Goal: Information Seeking & Learning: Check status

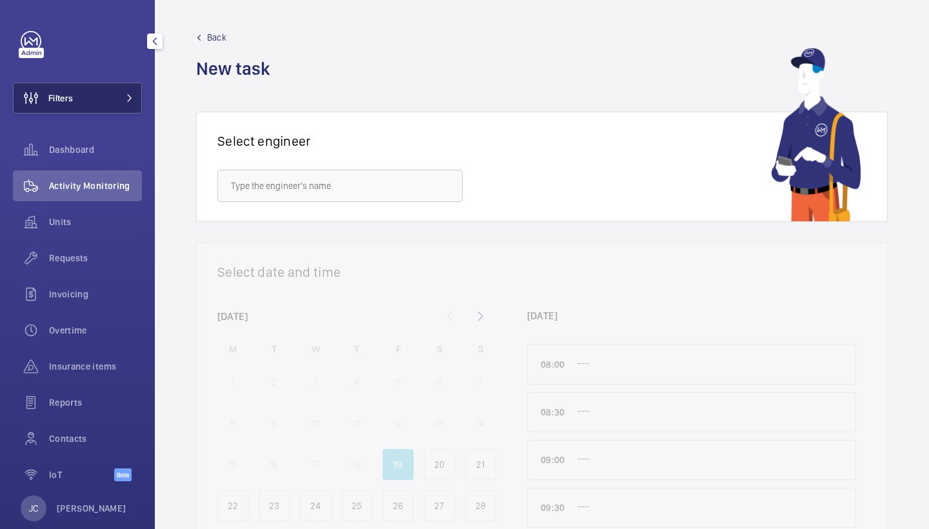
click at [128, 88] on button "Filters" at bounding box center [77, 98] width 129 height 31
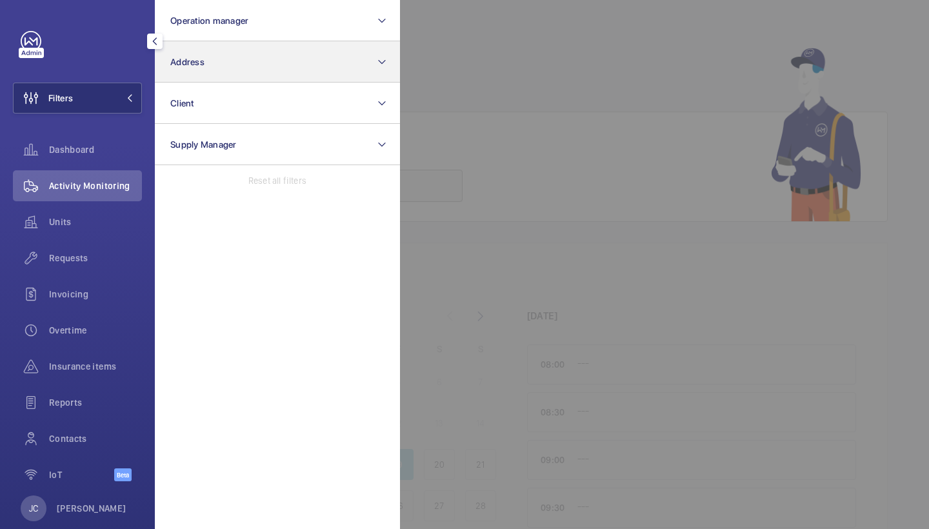
click at [227, 65] on button "Address" at bounding box center [277, 61] width 245 height 41
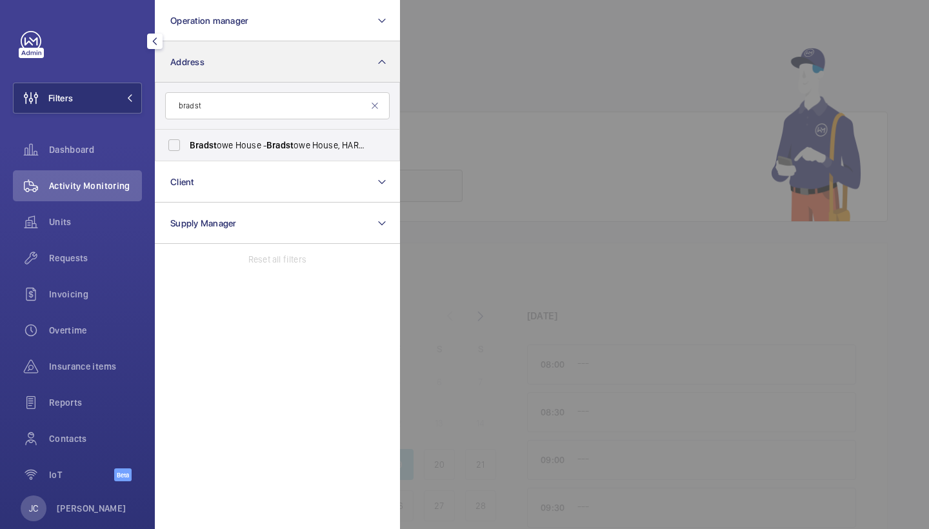
type input "brads"
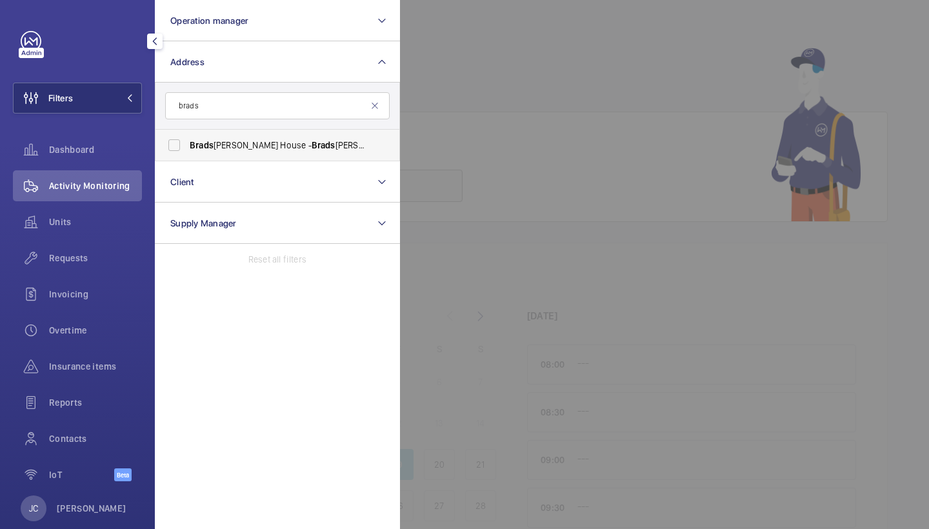
drag, startPoint x: 227, startPoint y: 65, endPoint x: 248, endPoint y: 145, distance: 83.2
click at [248, 145] on span "Brads towe House - Brads towe House, HARROW HA1 1EH" at bounding box center [278, 145] width 177 height 13
click at [187, 145] on input "Brads towe House - Brads towe House, HARROW HA1 1EH" at bounding box center [174, 145] width 26 height 26
checkbox input "true"
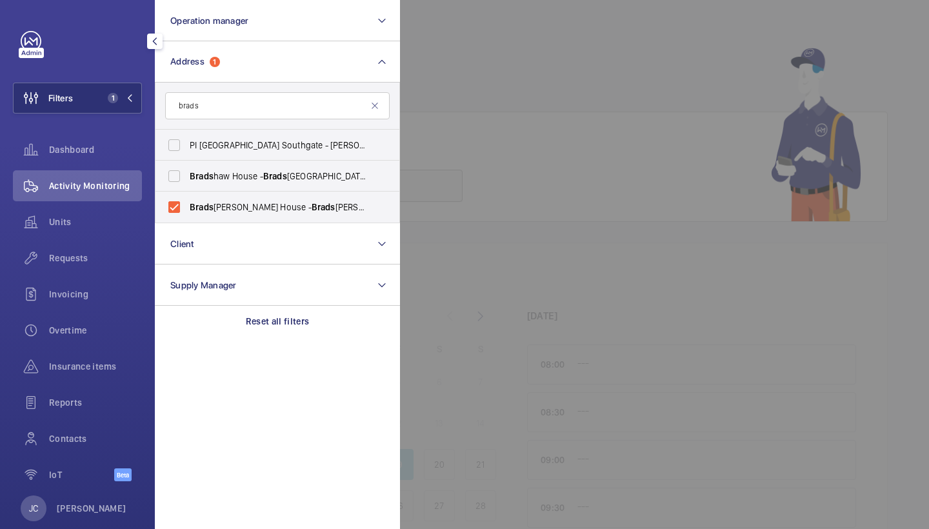
click at [103, 183] on span "Activity Monitoring" at bounding box center [95, 185] width 93 height 13
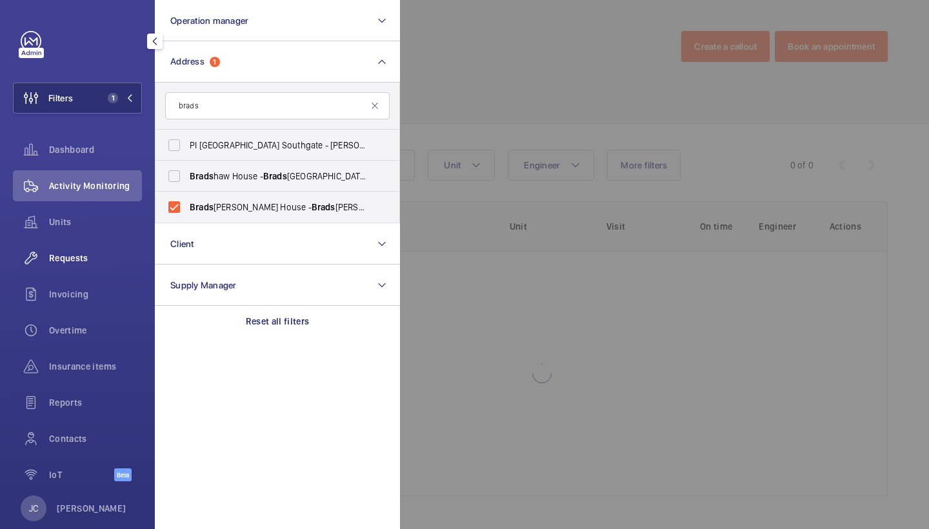
click at [95, 266] on div "Requests" at bounding box center [77, 258] width 129 height 31
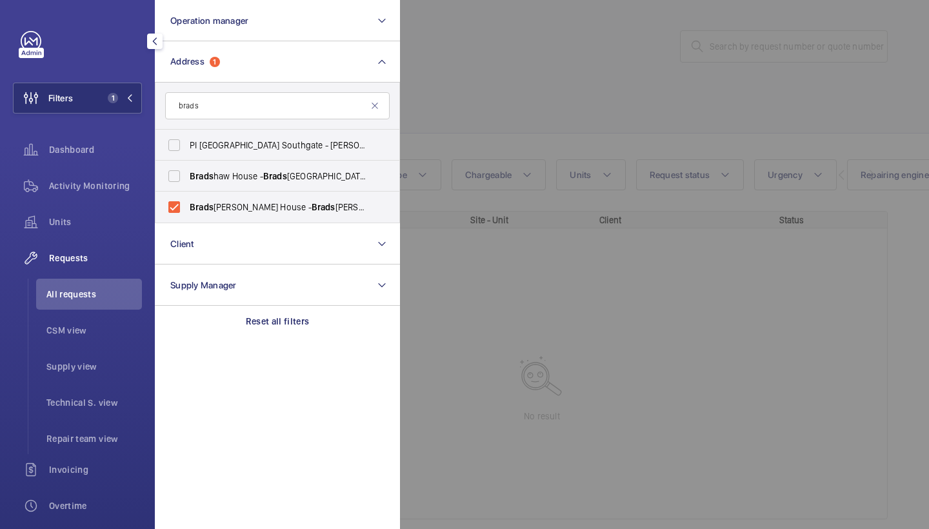
click at [586, 84] on div at bounding box center [864, 264] width 929 height 529
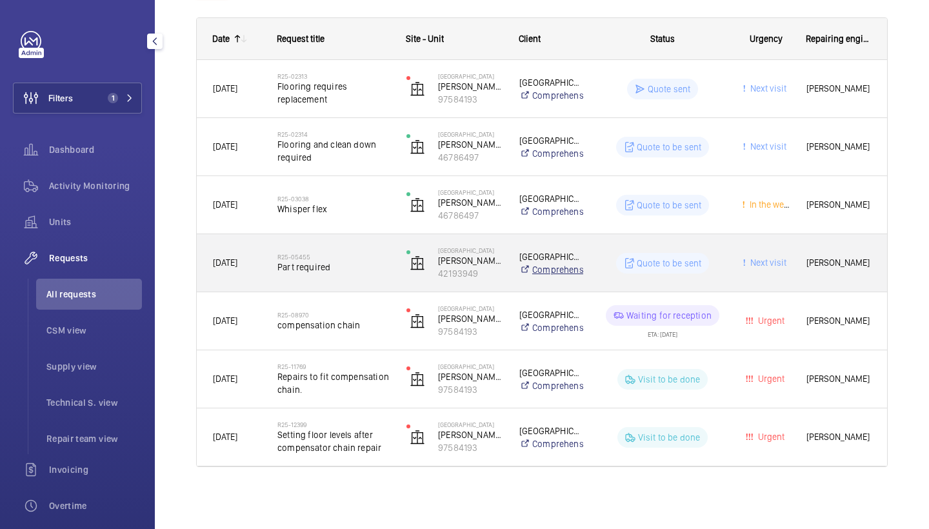
scroll to position [194, 0]
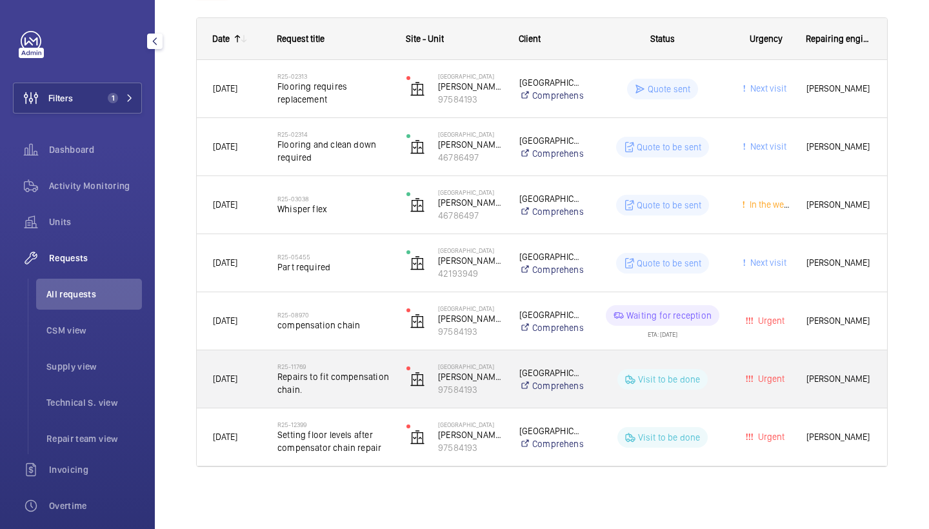
click at [356, 368] on h2 "R25-11769" at bounding box center [333, 366] width 112 height 8
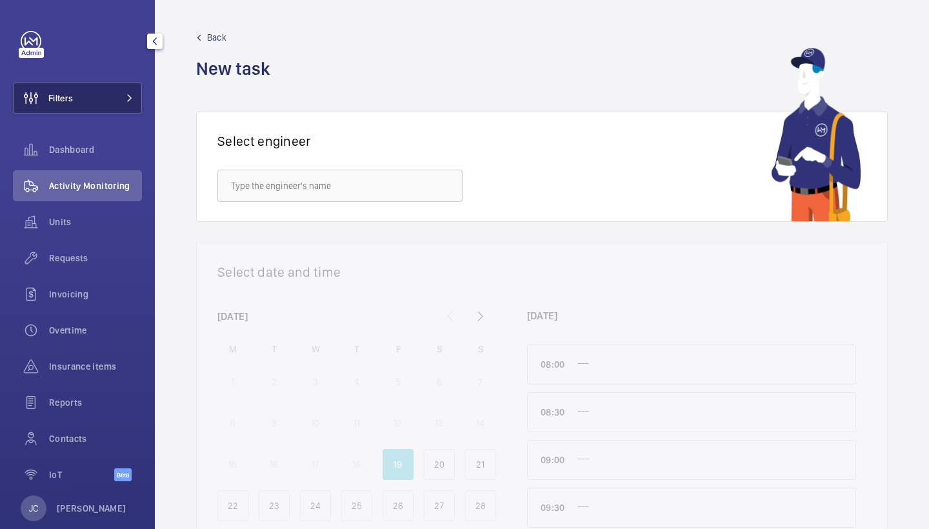
click at [115, 104] on button "Filters" at bounding box center [77, 98] width 129 height 31
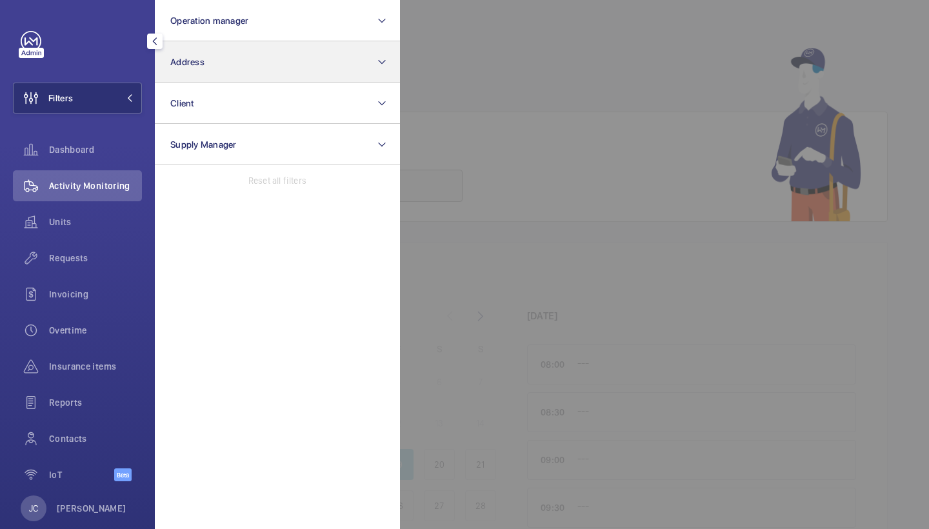
click at [216, 72] on button "Address" at bounding box center [277, 61] width 245 height 41
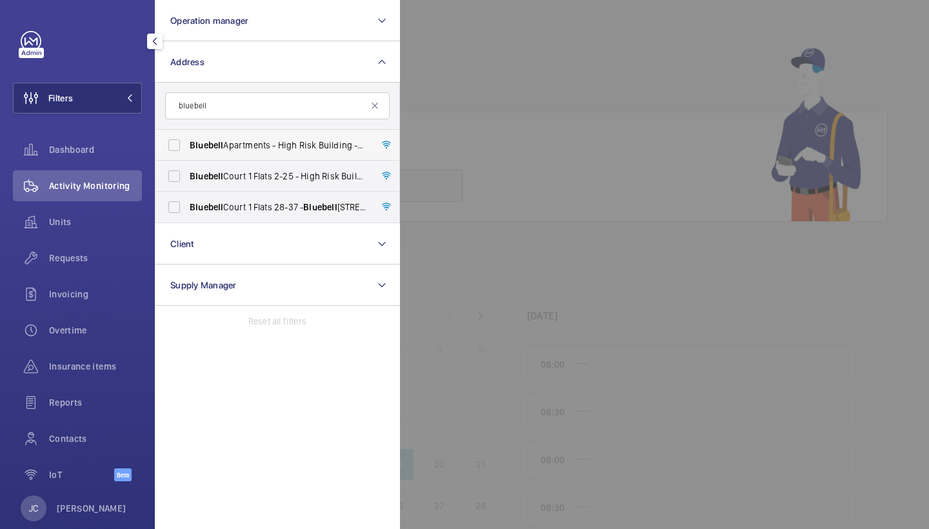
type input "bluebell"
click at [250, 146] on span "Bluebell Apartments - High Risk Building - Bluebell Apartments, LONDON N4 2GZ" at bounding box center [278, 145] width 177 height 13
click at [187, 146] on input "Bluebell Apartments - High Risk Building - Bluebell Apartments, LONDON N4 2GZ" at bounding box center [174, 145] width 26 height 26
checkbox input "true"
click at [499, 51] on div at bounding box center [864, 264] width 929 height 529
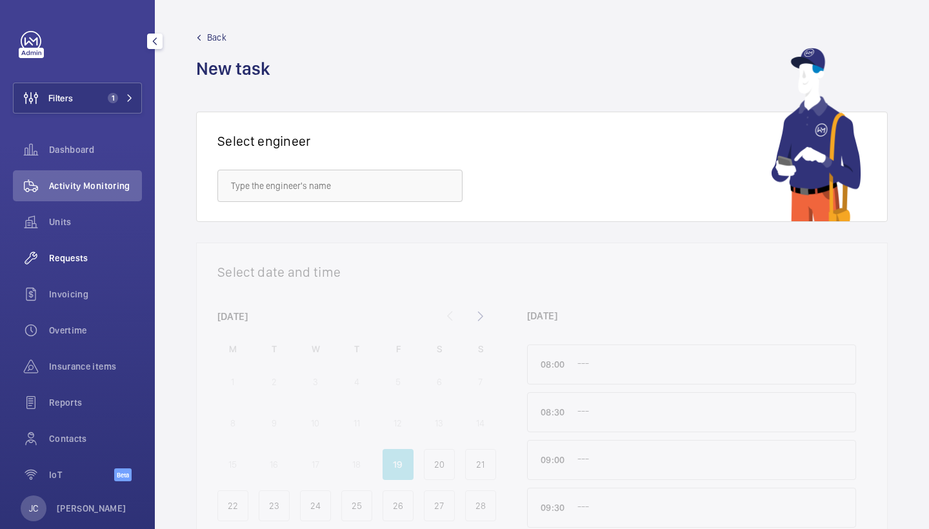
click at [70, 251] on div "Requests" at bounding box center [77, 258] width 129 height 31
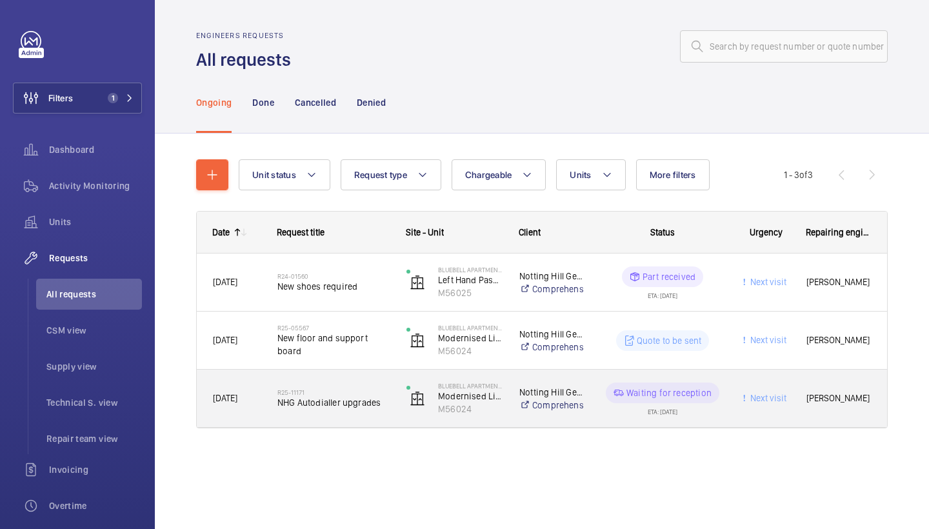
click at [315, 399] on span "NHG Autodialler upgrades" at bounding box center [333, 402] width 112 height 13
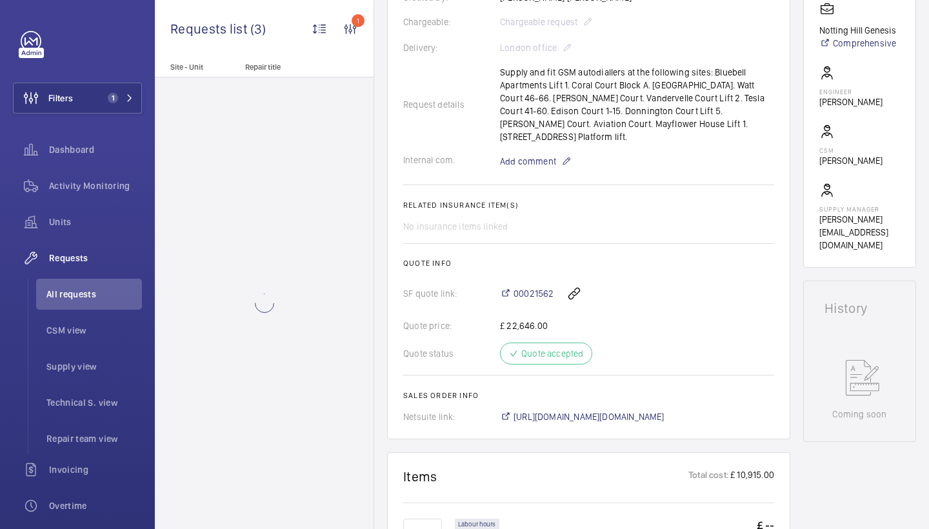
scroll to position [332, 0]
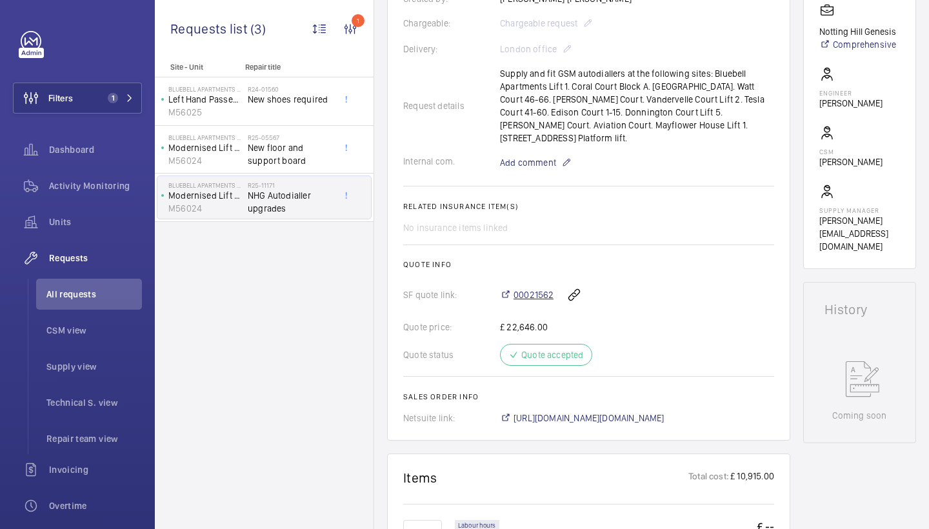
click at [528, 288] on span "00021562" at bounding box center [533, 294] width 40 height 13
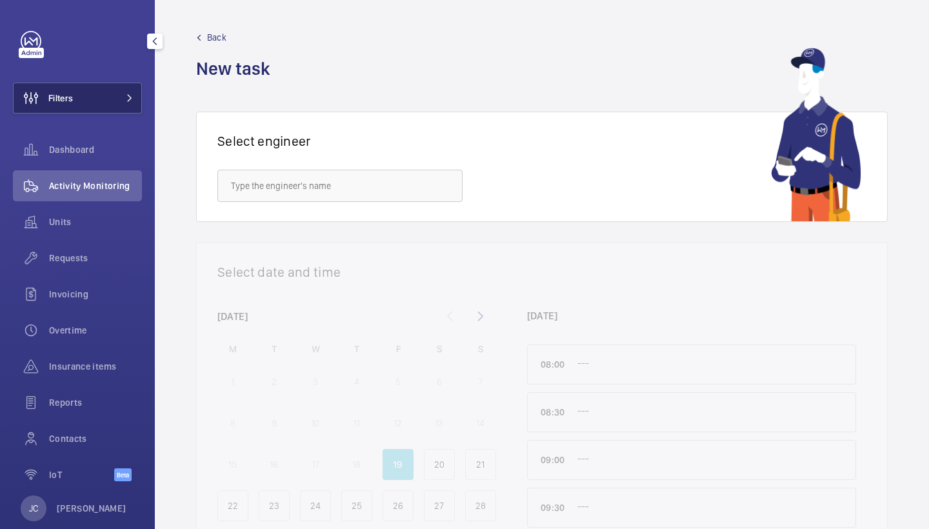
click at [82, 95] on button "Filters" at bounding box center [77, 98] width 129 height 31
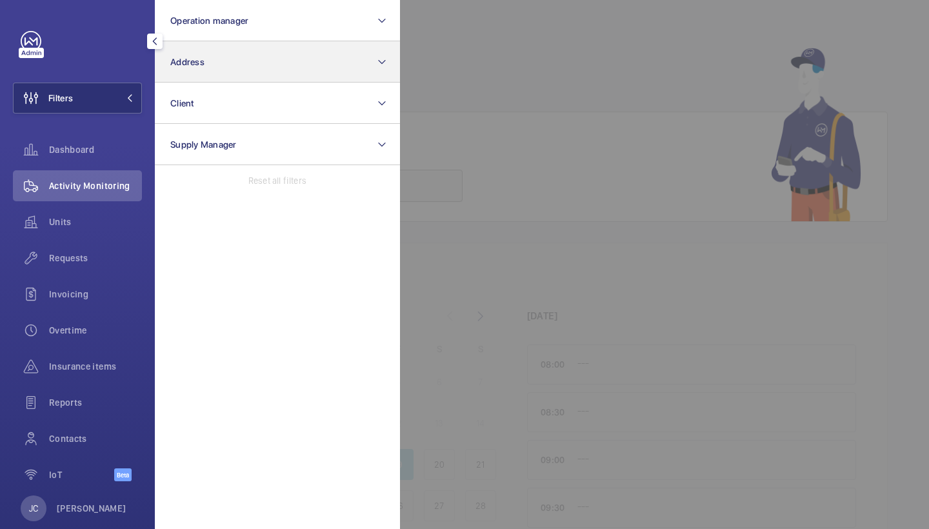
click at [194, 77] on button "Address" at bounding box center [277, 61] width 245 height 41
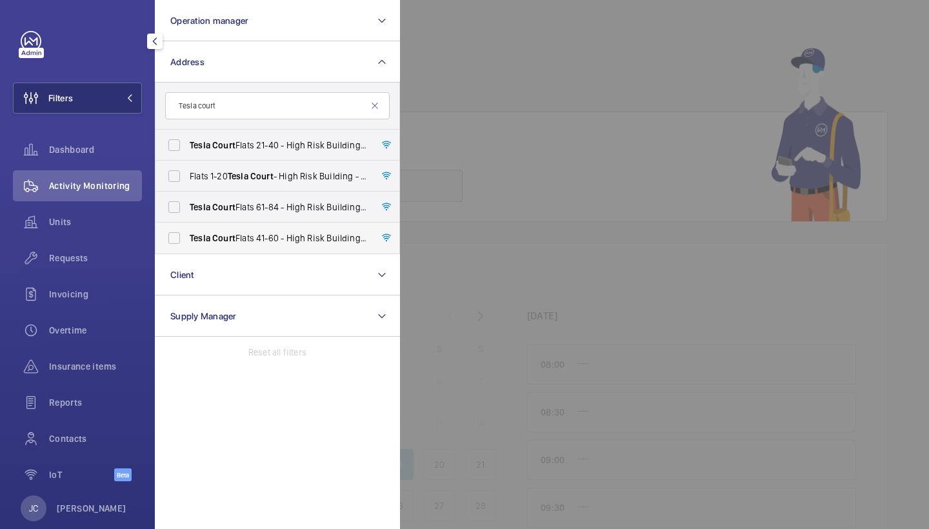
type input "Tesla court"
click at [259, 236] on span "Tesla Court Flats 41-60 - High Risk Building - Tesla Court Flats 41-60, LONDON …" at bounding box center [278, 238] width 177 height 13
click at [187, 236] on input "Tesla Court Flats 41-60 - High Risk Building - Tesla Court Flats 41-60, LONDON …" at bounding box center [174, 238] width 26 height 26
checkbox input "true"
click at [118, 185] on span "Activity Monitoring" at bounding box center [95, 185] width 93 height 13
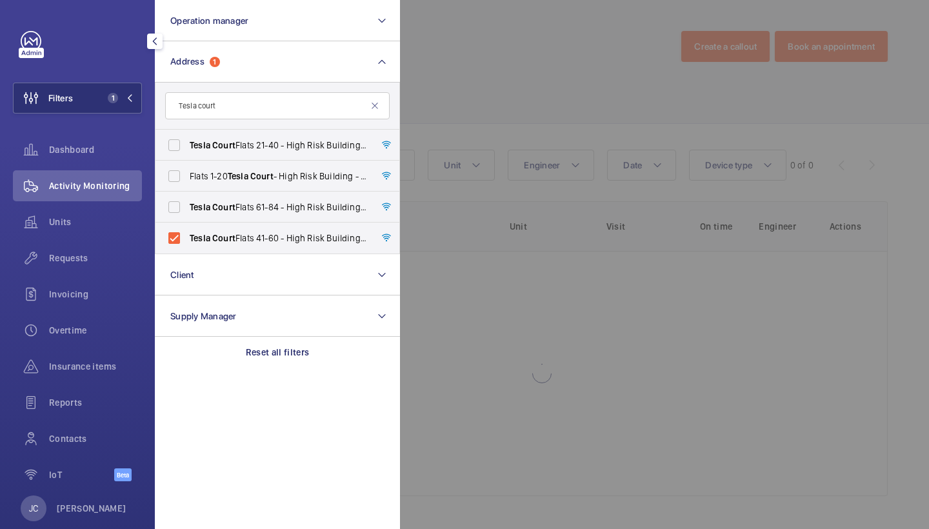
click at [500, 145] on div at bounding box center [864, 264] width 929 height 529
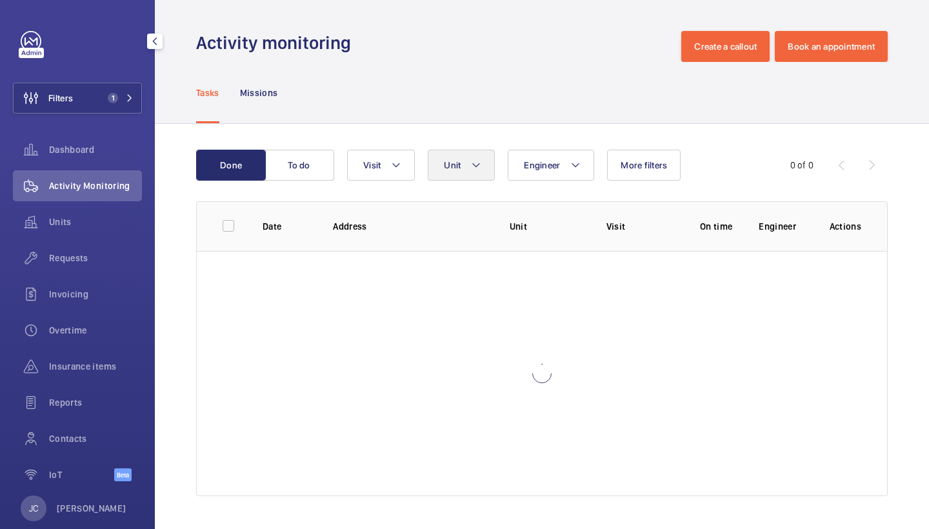
click at [481, 158] on mat-icon at bounding box center [476, 164] width 10 height 15
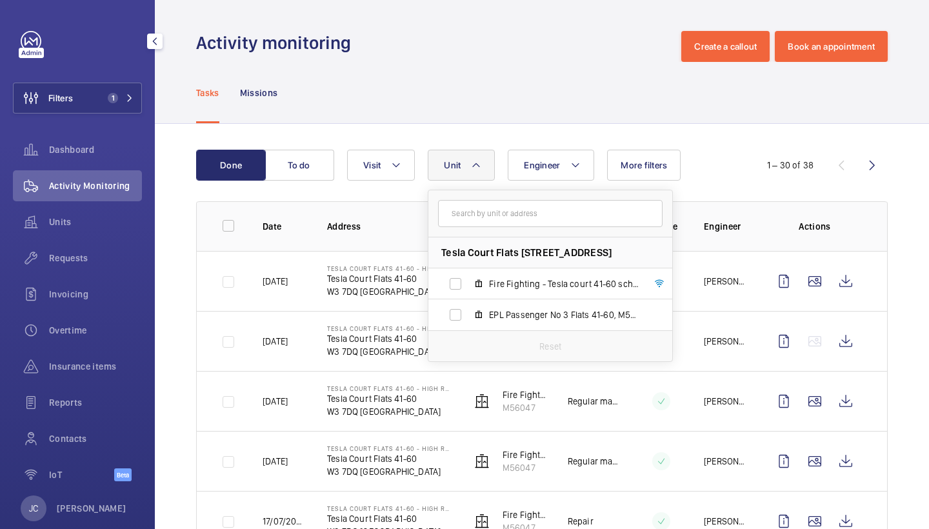
click at [539, 105] on div "Tasks Missions" at bounding box center [541, 92] width 691 height 61
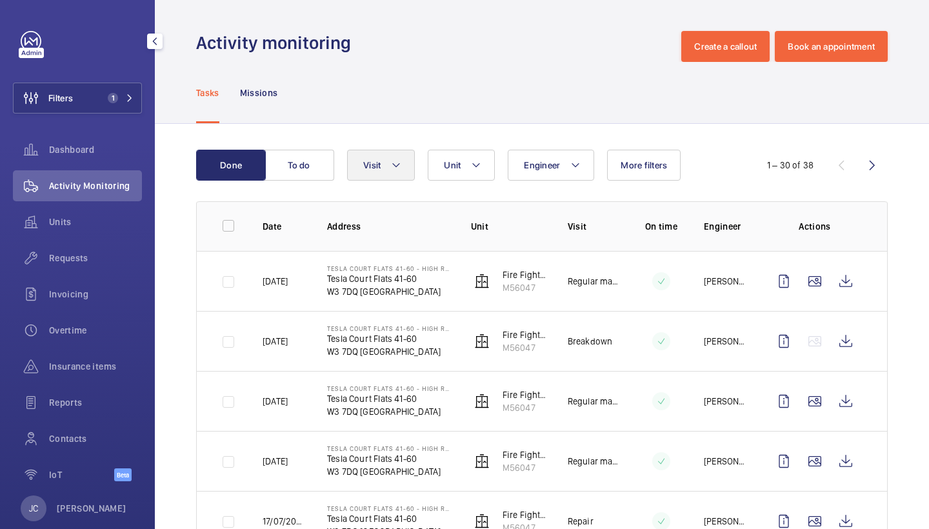
click at [396, 175] on button "Visit" at bounding box center [381, 165] width 68 height 31
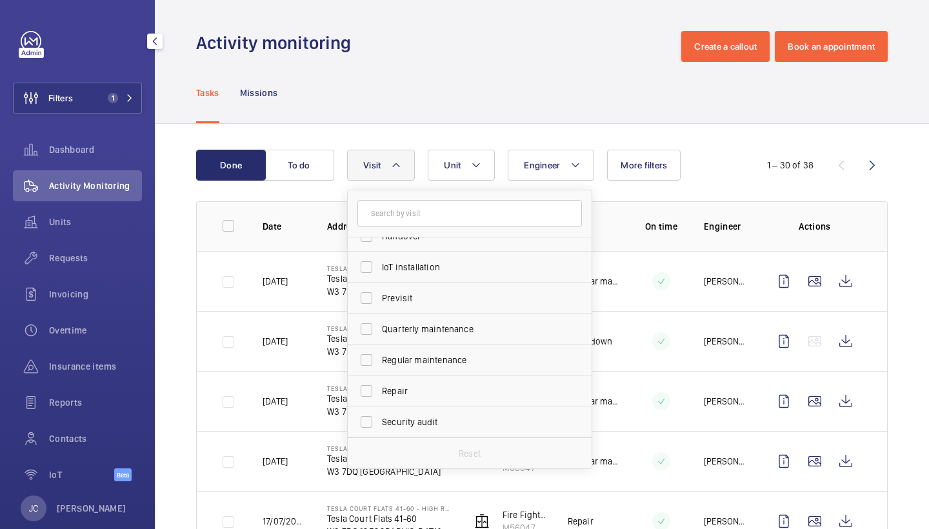
scroll to position [141, 0]
click at [436, 379] on label "Repair" at bounding box center [460, 390] width 224 height 31
click at [379, 379] on input "Repair" at bounding box center [366, 390] width 26 height 26
checkbox input "true"
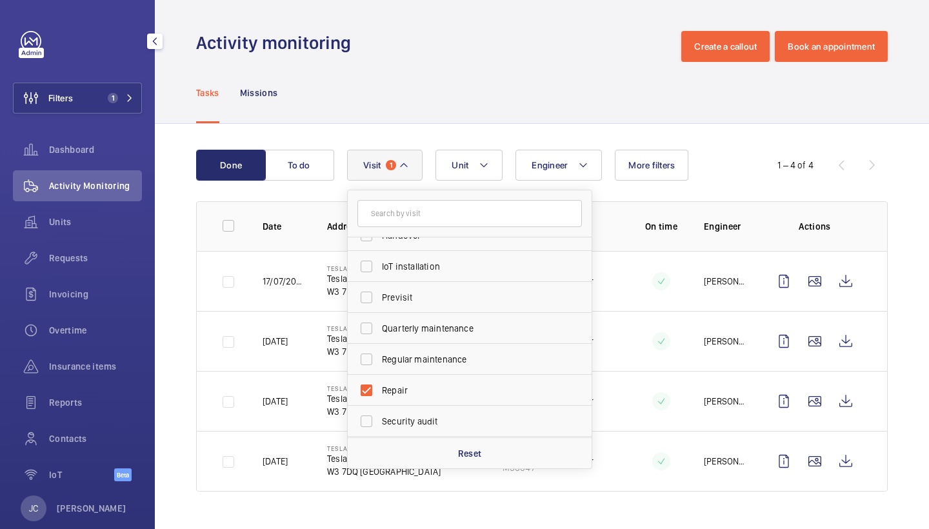
click at [481, 139] on div "Done To do Engineer Unit Visit 1 Annual maintenance Breakdown Client appointmen…" at bounding box center [542, 323] width 774 height 399
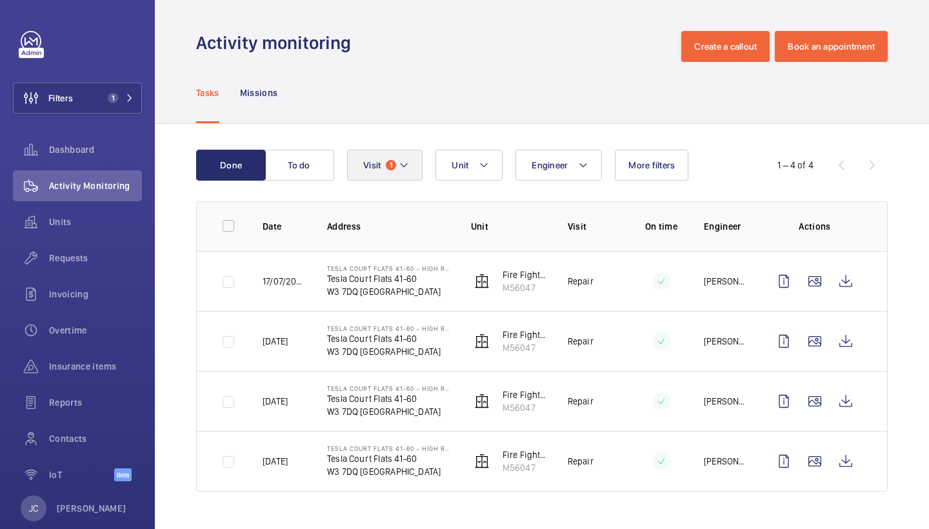
click at [386, 156] on button "Visit 1" at bounding box center [384, 165] width 75 height 31
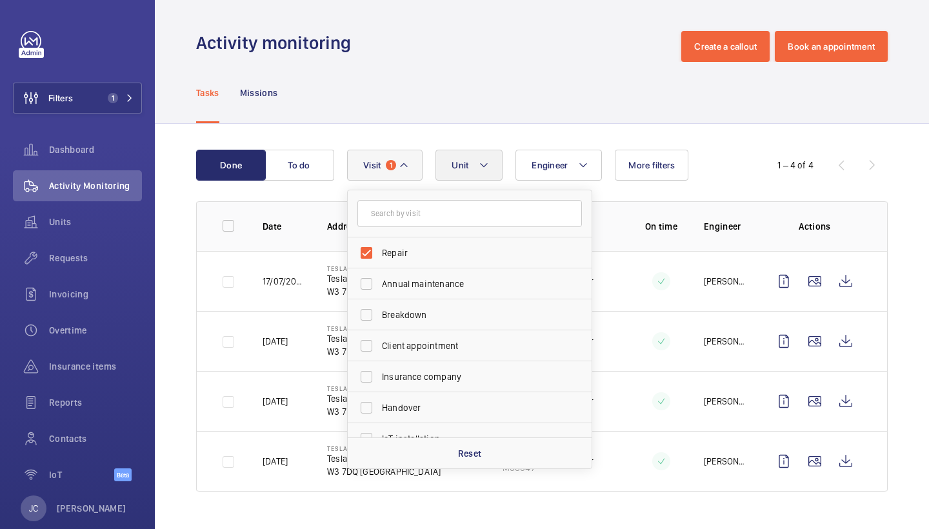
click at [482, 171] on mat-icon at bounding box center [484, 164] width 10 height 15
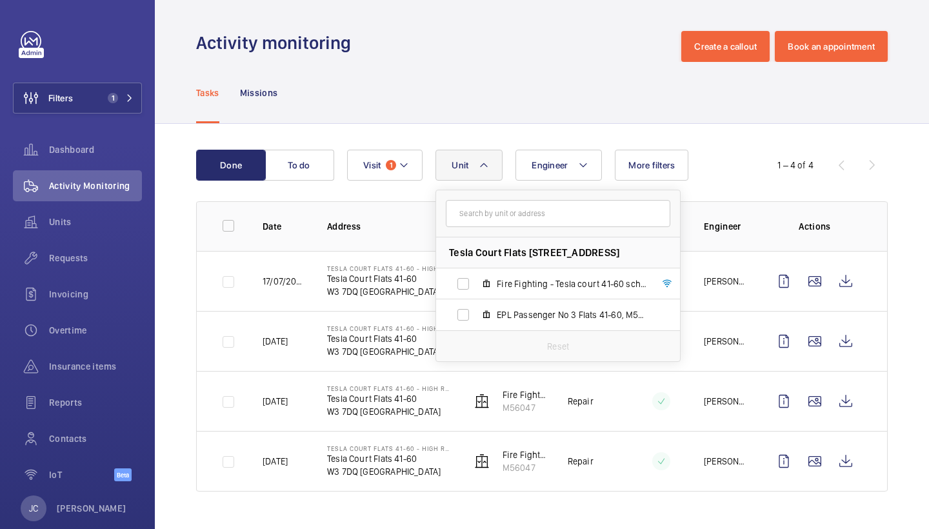
click at [539, 119] on div "Tasks Missions" at bounding box center [541, 92] width 691 height 61
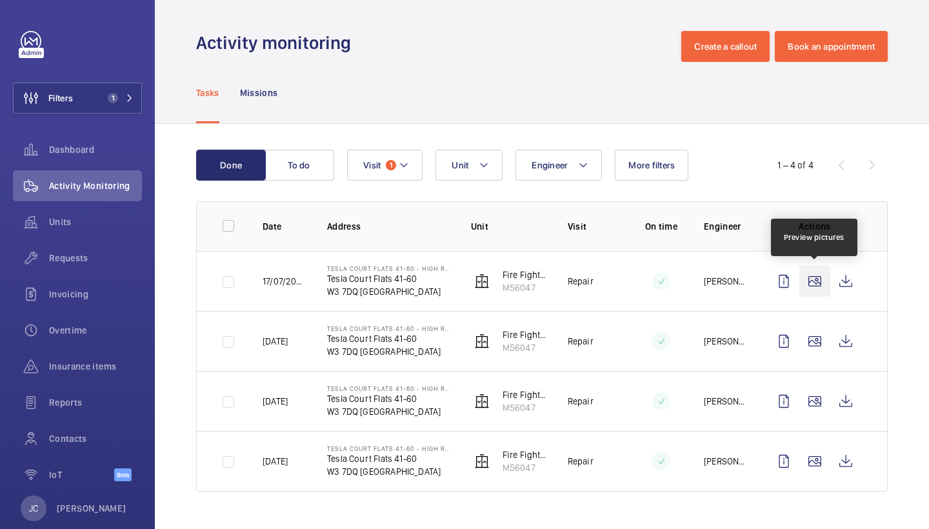
click at [813, 286] on wm-front-icon-button at bounding box center [814, 281] width 31 height 31
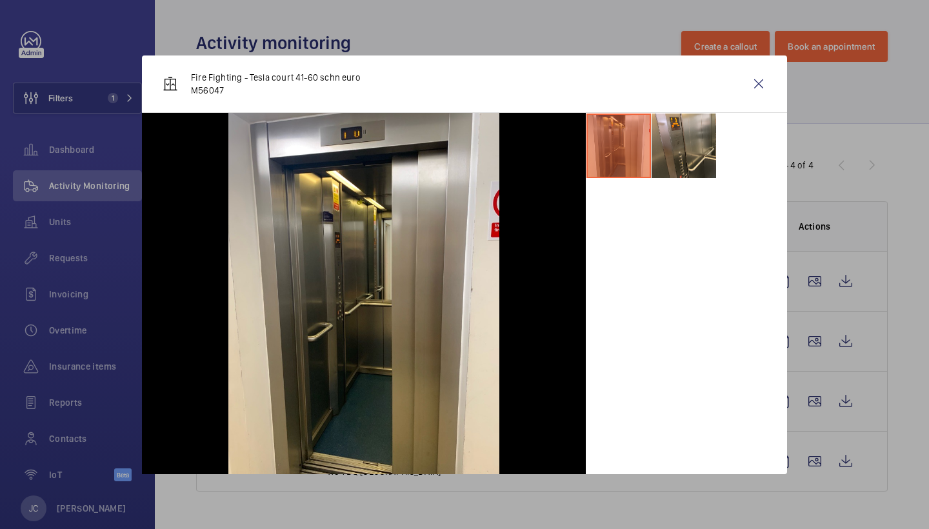
click at [769, 67] on div "Fire Fighting - Tesla court 41-60 schn euro M56047" at bounding box center [464, 83] width 645 height 57
click at [763, 84] on wm-front-icon-button at bounding box center [758, 83] width 31 height 31
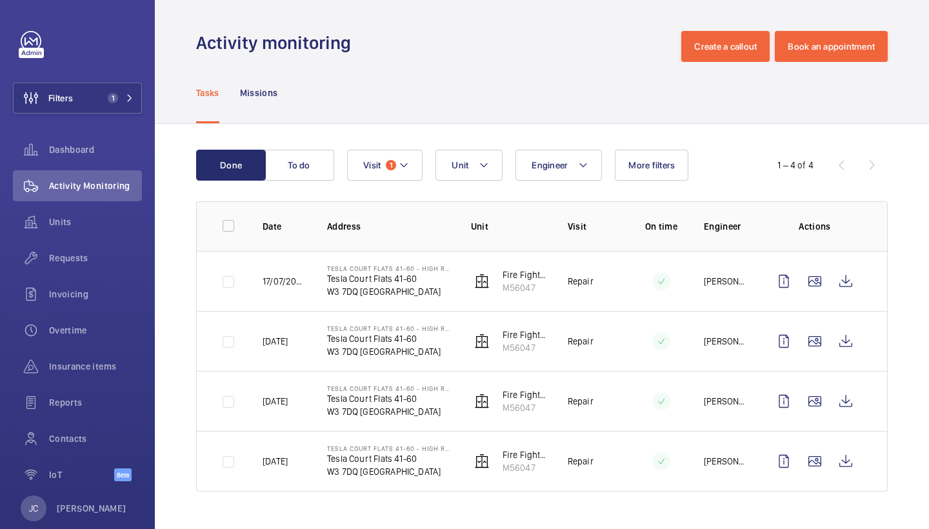
click at [398, 181] on wm-front-table "Done To do Engineer Unit Visit 1 More filters 1 – 4 of 4 Date Address Unit Visi…" at bounding box center [541, 321] width 691 height 342
click at [406, 163] on mat-icon at bounding box center [404, 164] width 10 height 15
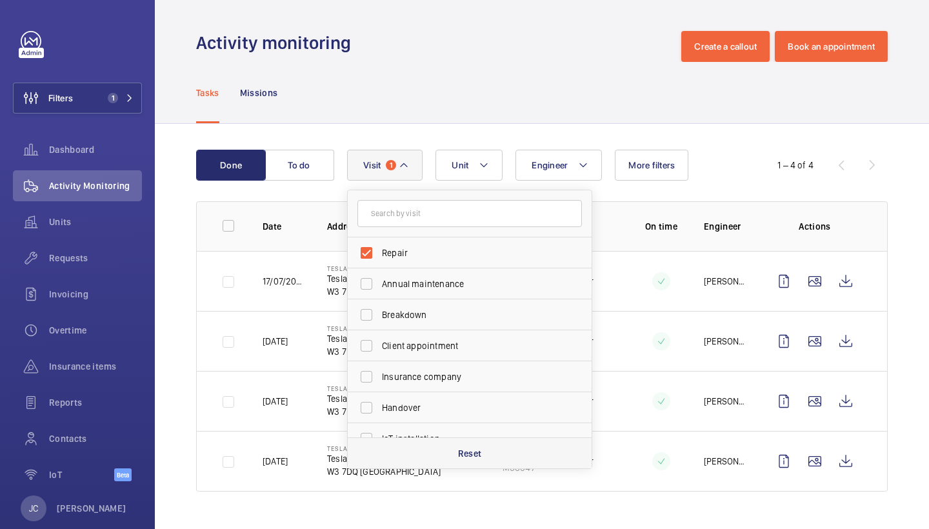
click at [473, 448] on p "Reset" at bounding box center [470, 453] width 24 height 13
checkbox input "false"
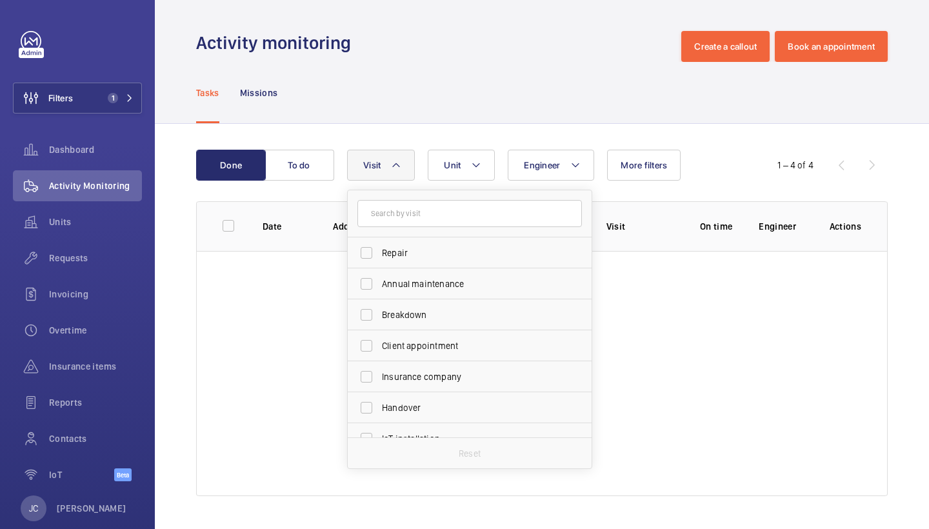
click at [527, 99] on div "Tasks Missions" at bounding box center [541, 92] width 691 height 61
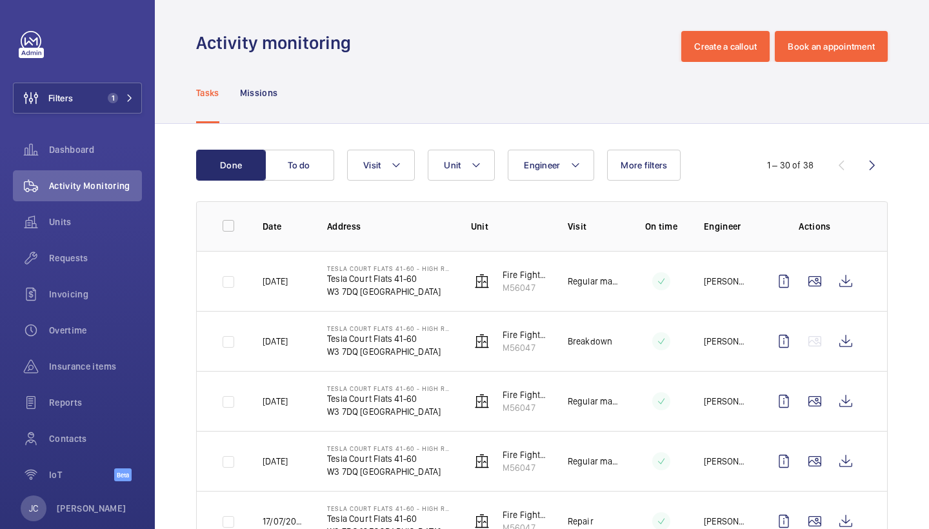
scroll to position [46, 0]
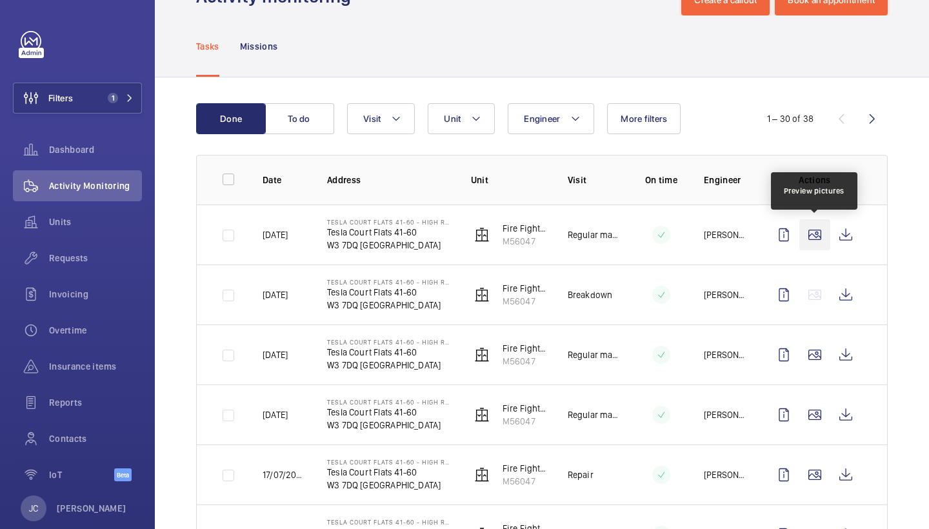
click at [819, 237] on wm-front-icon-button at bounding box center [814, 234] width 31 height 31
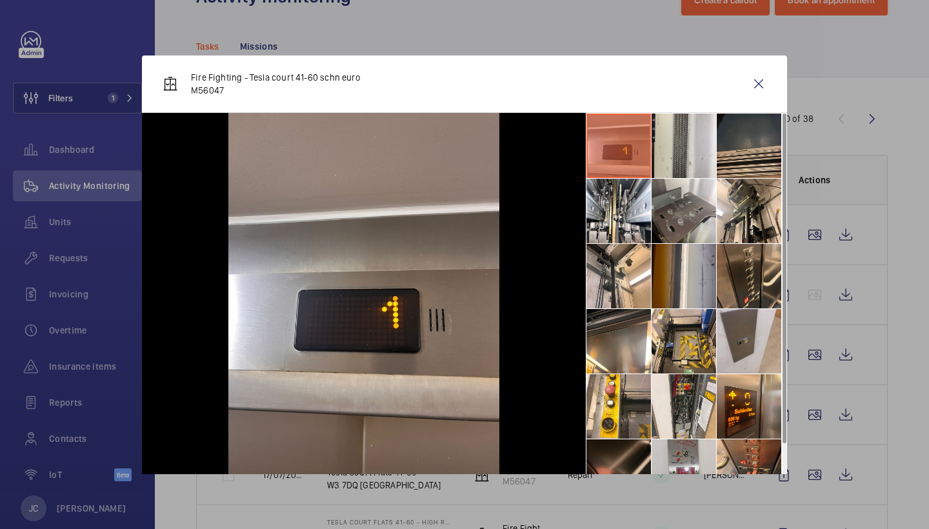
scroll to position [0, 0]
click at [771, 86] on wm-front-icon-button at bounding box center [758, 83] width 31 height 31
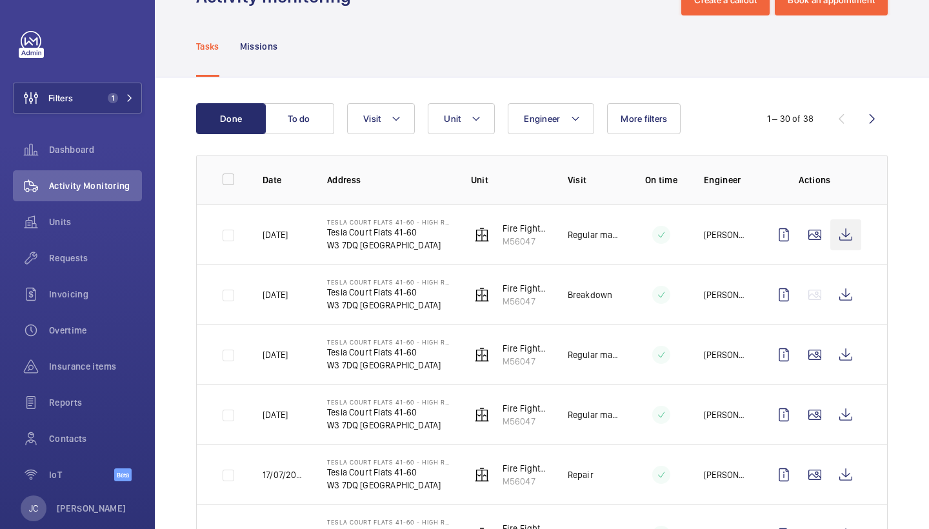
click at [842, 226] on wm-front-icon-button at bounding box center [845, 234] width 31 height 31
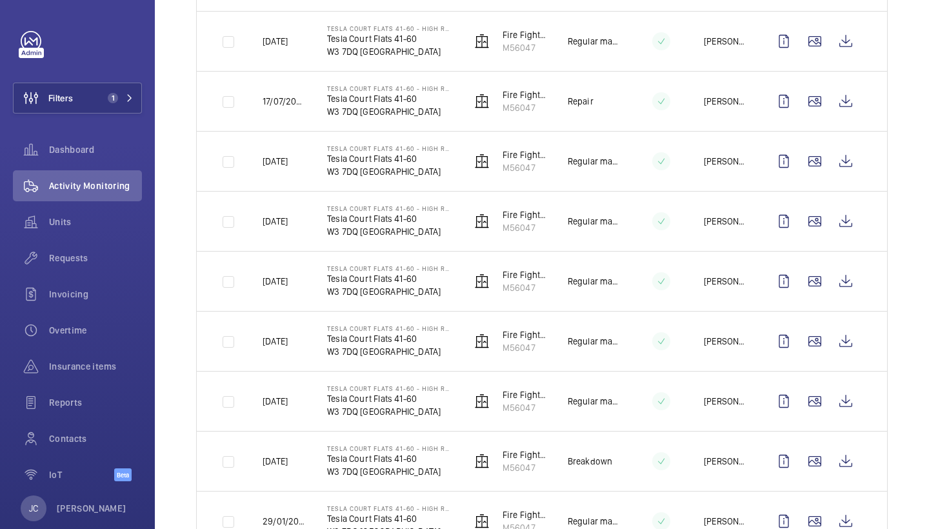
scroll to position [432, 0]
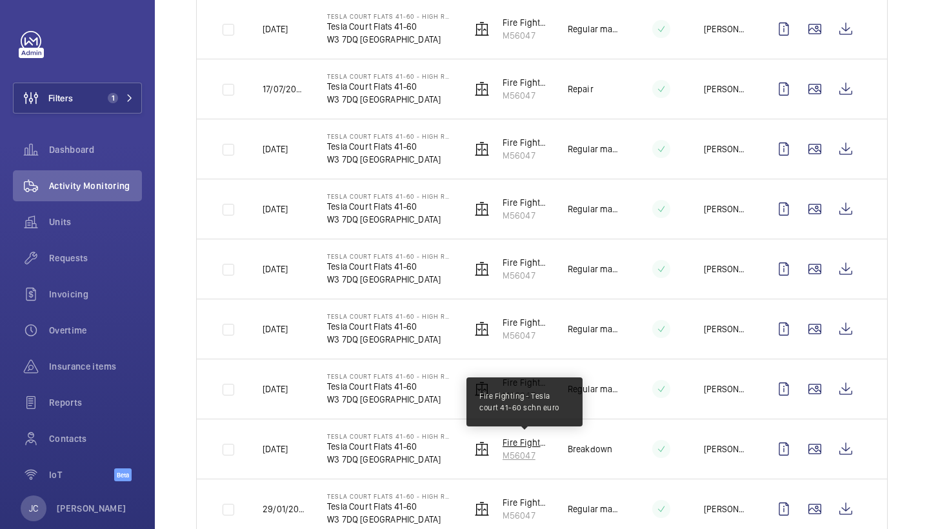
click at [528, 444] on p "Fire Fighting - Tesla court 41-60 schn euro" at bounding box center [524, 442] width 45 height 13
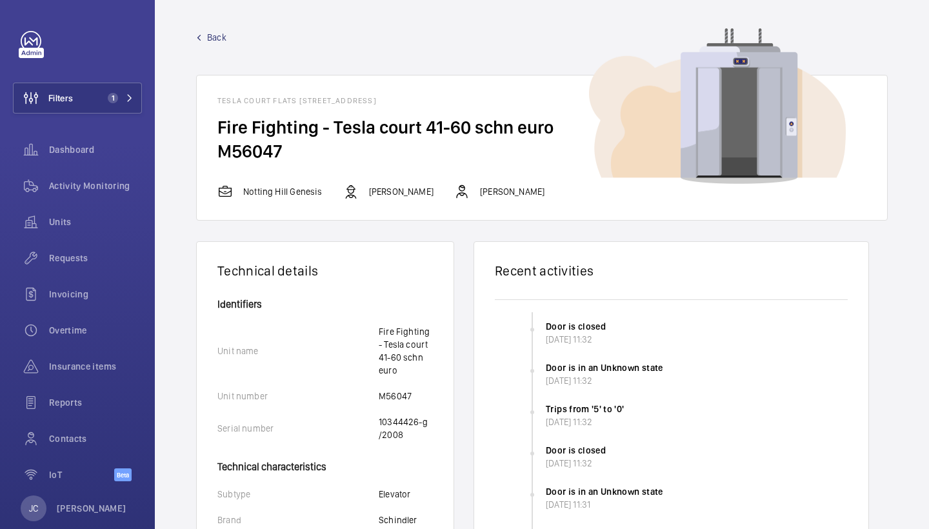
drag, startPoint x: 218, startPoint y: 148, endPoint x: 290, endPoint y: 148, distance: 72.2
click at [290, 148] on h2 "M56047" at bounding box center [541, 151] width 649 height 24
copy h2 "M56047"
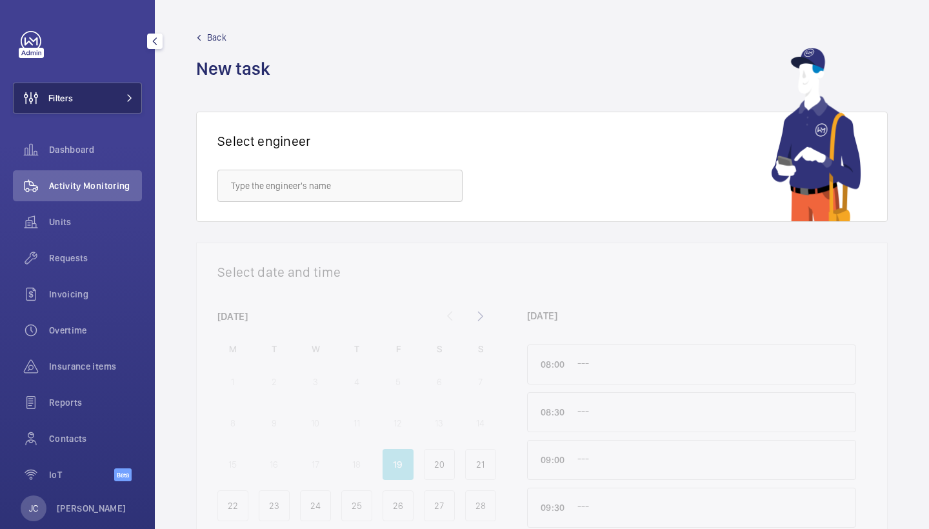
click at [104, 95] on button "Filters" at bounding box center [77, 98] width 129 height 31
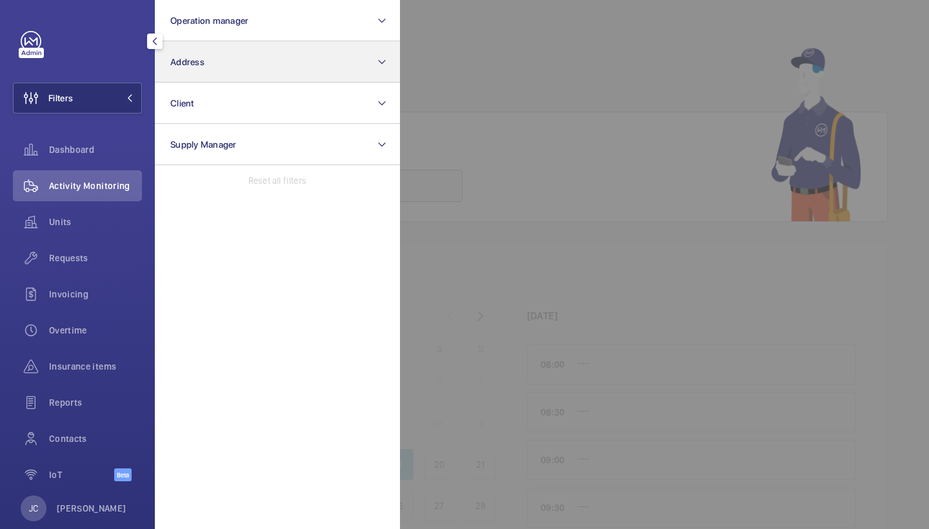
click at [211, 68] on button "Address" at bounding box center [277, 61] width 245 height 41
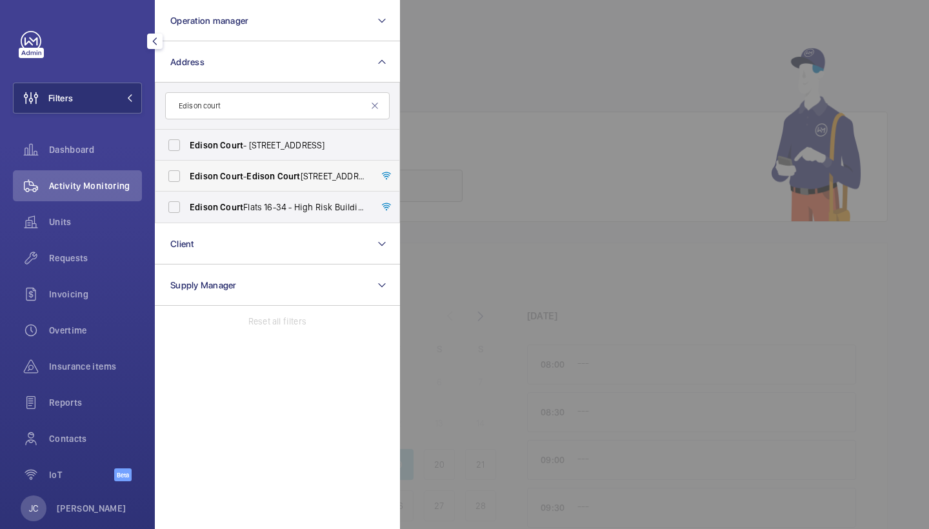
type input "Edison court"
click at [282, 172] on span "Court" at bounding box center [288, 176] width 23 height 10
click at [187, 172] on input "[STREET_ADDRESS]" at bounding box center [174, 176] width 26 height 26
checkbox input "true"
click at [282, 147] on span "Edison Court - [STREET_ADDRESS]" at bounding box center [278, 145] width 177 height 13
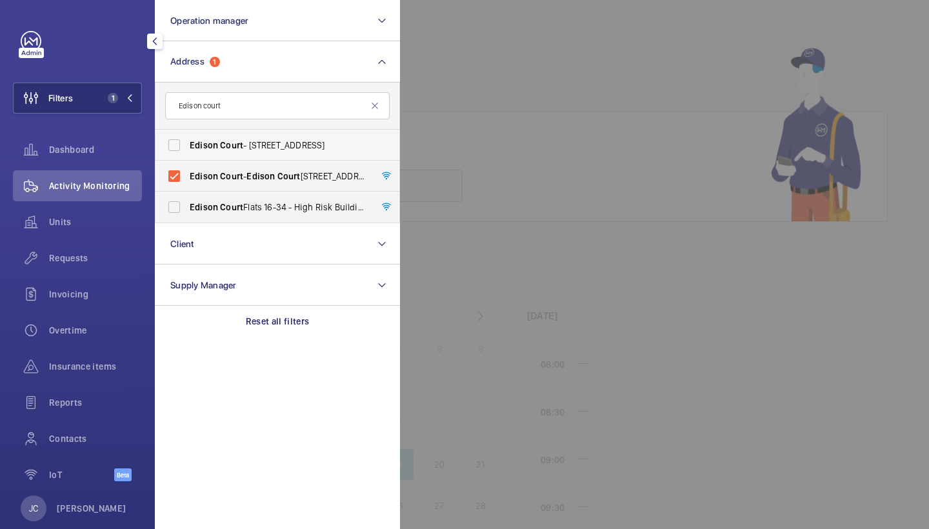
click at [187, 147] on input "Edison Court - [STREET_ADDRESS]" at bounding box center [174, 145] width 26 height 26
checkbox input "true"
click at [281, 205] on span "[GEOGRAPHIC_DATA] [STREET_ADDRESS]" at bounding box center [278, 207] width 177 height 13
click at [187, 205] on input "[GEOGRAPHIC_DATA] [STREET_ADDRESS]" at bounding box center [174, 207] width 26 height 26
checkbox input "true"
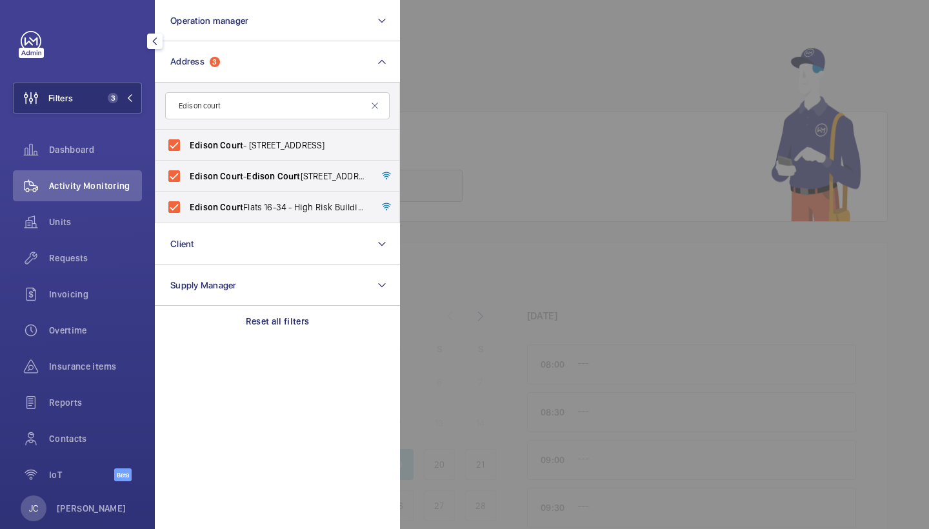
click at [45, 176] on wm-front-icon-button at bounding box center [31, 185] width 36 height 31
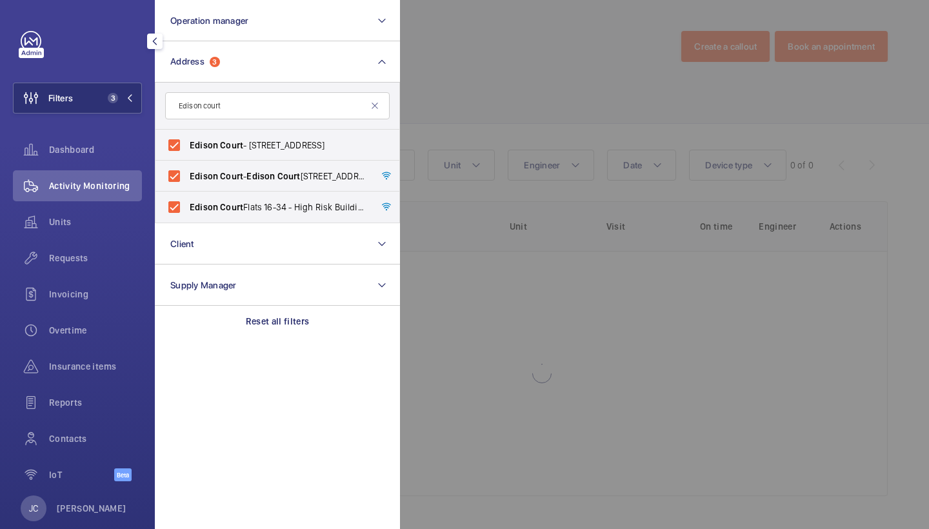
click at [486, 108] on div at bounding box center [864, 264] width 929 height 529
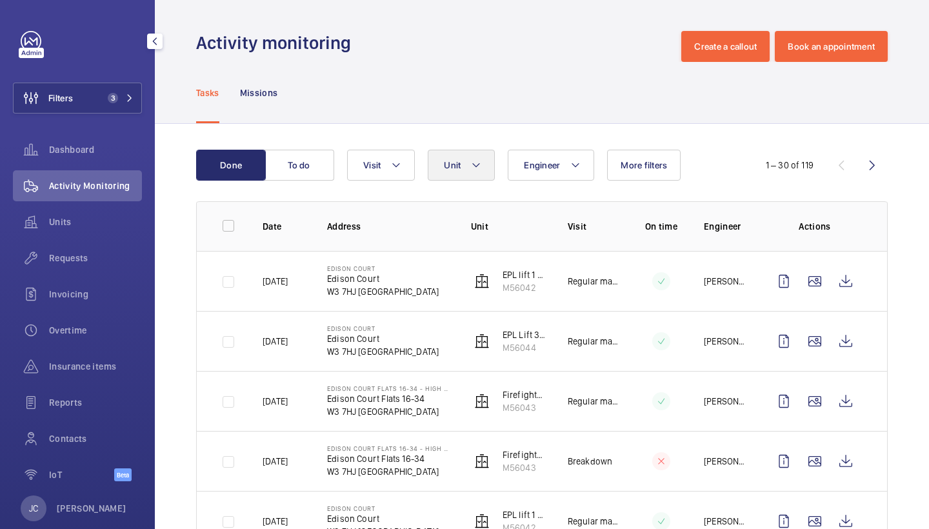
click at [462, 163] on button "Unit" at bounding box center [461, 165] width 67 height 31
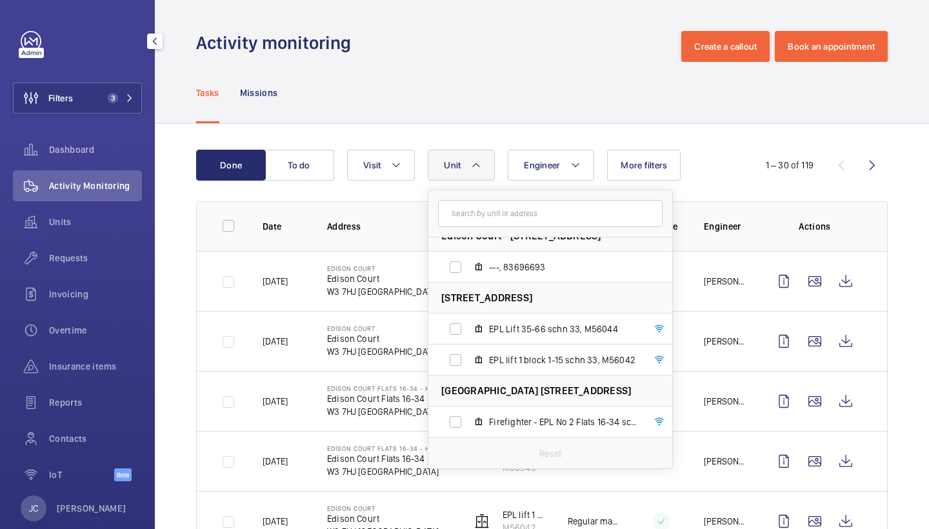
scroll to position [17, 0]
click at [589, 116] on div "Tasks Missions" at bounding box center [541, 92] width 691 height 61
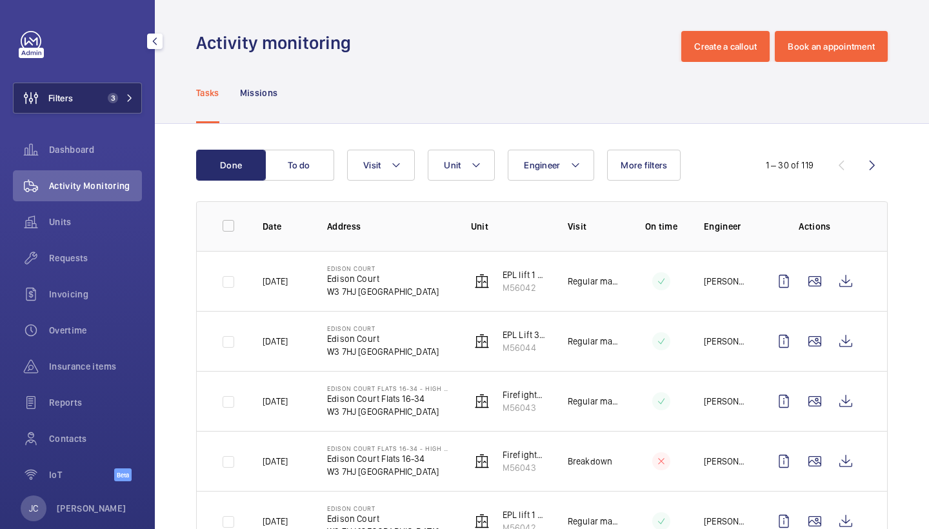
click at [114, 99] on span "3" at bounding box center [113, 98] width 10 height 10
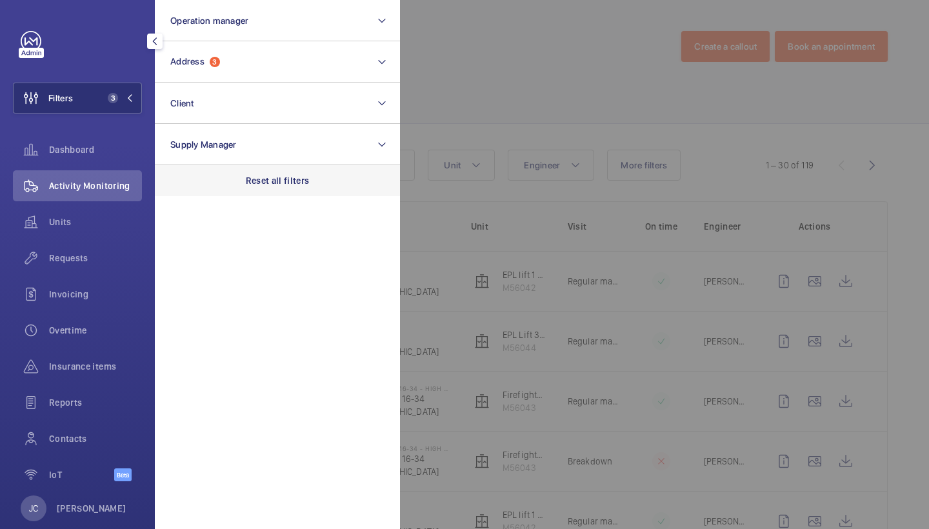
click at [248, 193] on div "Reset all filters" at bounding box center [277, 180] width 245 height 31
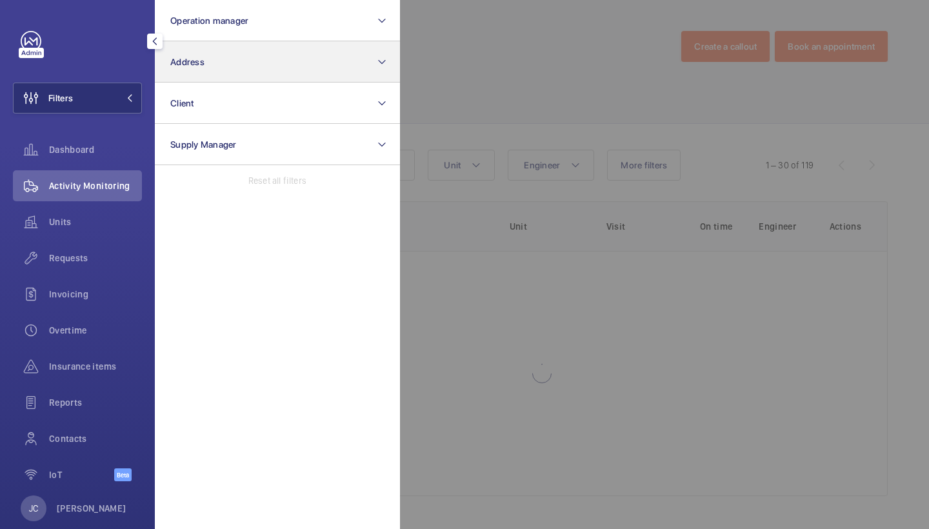
click at [252, 78] on button "Address" at bounding box center [277, 61] width 245 height 41
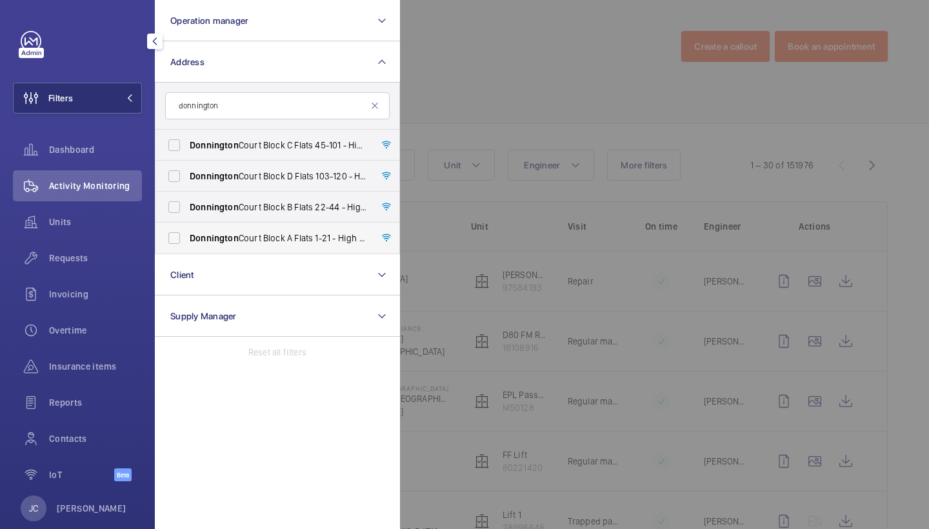
type input "donnington"
click at [264, 237] on span "Donnington Court Block A Flats 1-21 - High Risk Building - Donnington Court Blo…" at bounding box center [278, 238] width 177 height 13
click at [187, 237] on input "Donnington Court Block A Flats 1-21 - High Risk Building - Donnington Court Blo…" at bounding box center [174, 238] width 26 height 26
checkbox input "true"
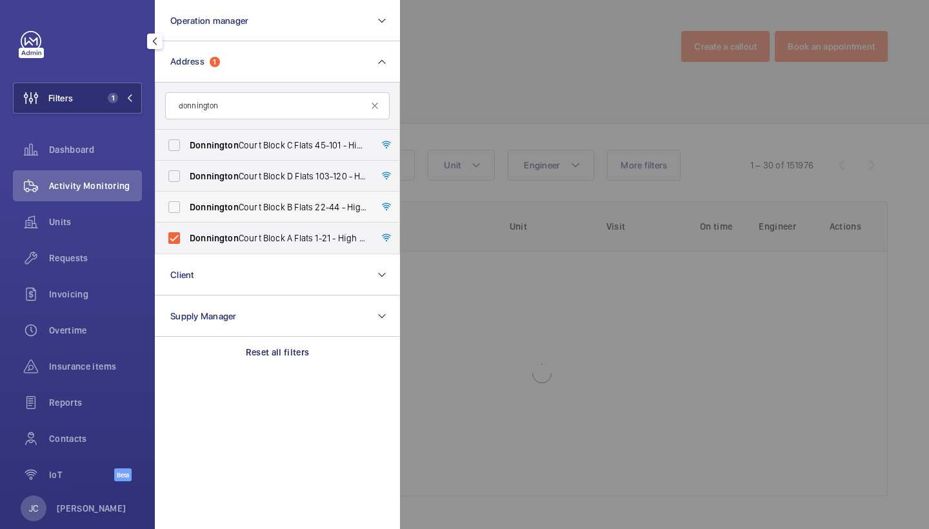
click at [281, 204] on span "Donnington Court Block B Flats 22-44 - High Risk Building - Donnington Court Bl…" at bounding box center [278, 207] width 177 height 13
click at [187, 204] on input "Donnington Court Block B Flats 22-44 - High Risk Building - Donnington Court Bl…" at bounding box center [174, 207] width 26 height 26
checkbox input "true"
click at [292, 172] on span "Donnington Court Block D Flats 103-120 - High Risk Building - Donnington Court …" at bounding box center [278, 176] width 177 height 13
click at [187, 172] on input "Donnington Court Block D Flats 103-120 - High Risk Building - Donnington Court …" at bounding box center [174, 176] width 26 height 26
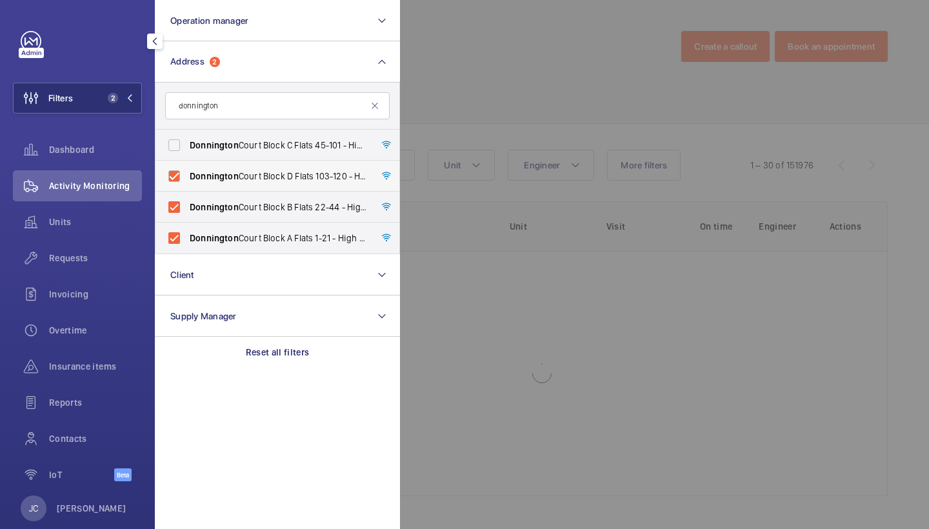
checkbox input "true"
click at [301, 143] on span "Donnington Court Block C Flats 45-101 - High Risk Building - Donnington Court B…" at bounding box center [278, 145] width 177 height 13
click at [187, 143] on input "Donnington Court Block C Flats 45-101 - High Risk Building - Donnington Court B…" at bounding box center [174, 145] width 26 height 26
checkbox input "true"
click at [460, 162] on div at bounding box center [864, 264] width 929 height 529
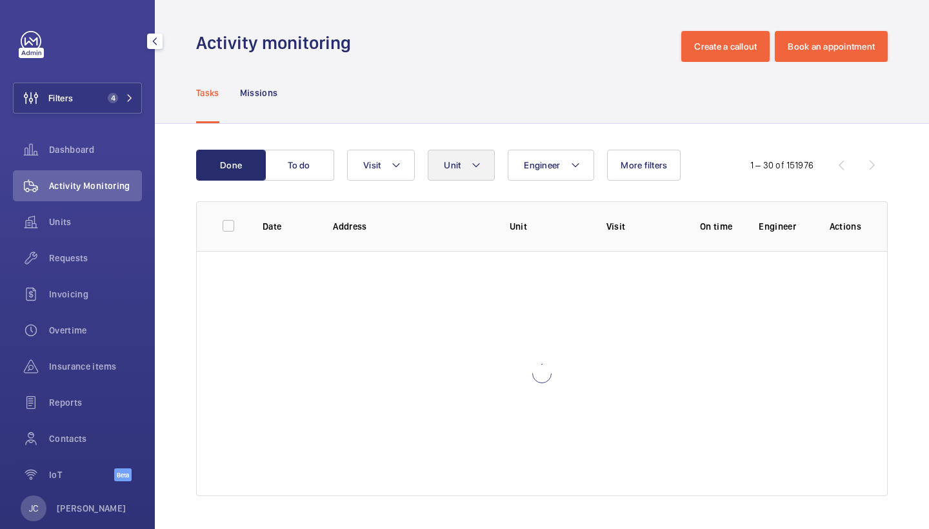
click at [455, 162] on span "Unit" at bounding box center [452, 165] width 17 height 10
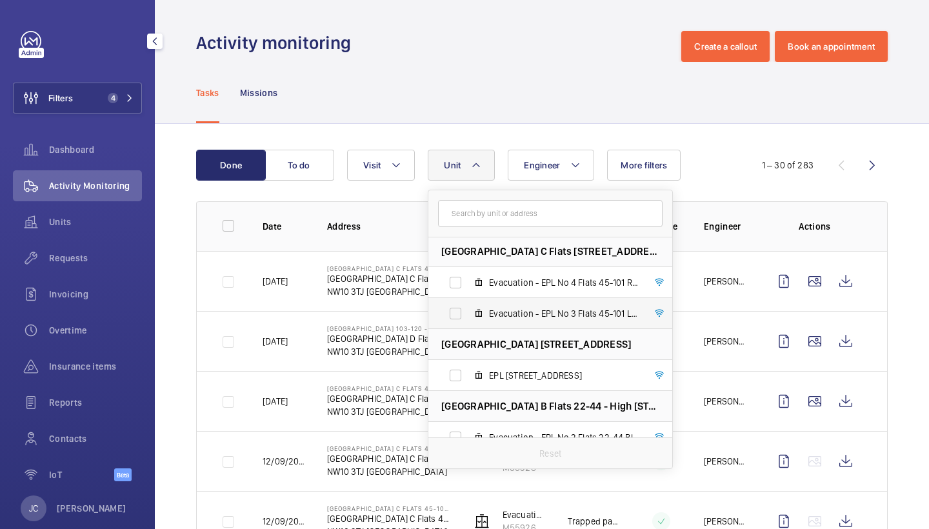
scroll to position [69, 0]
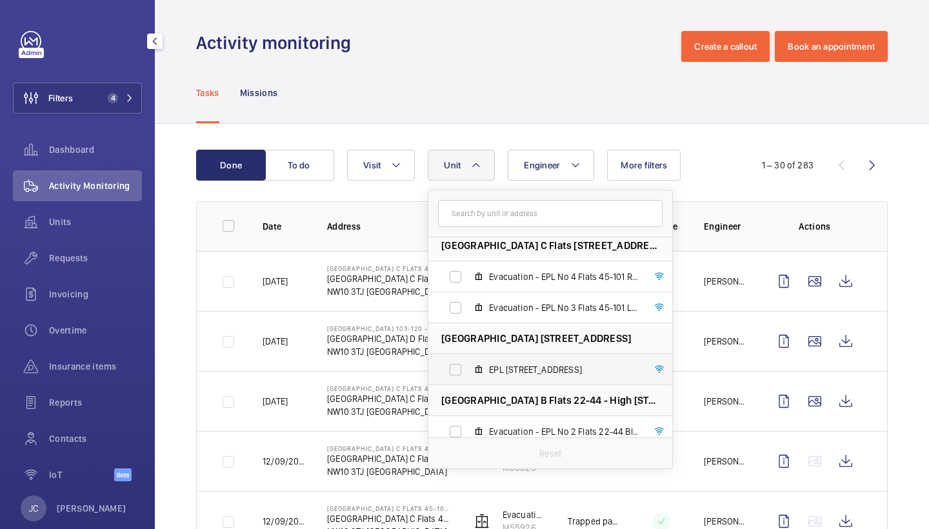
click at [584, 364] on span "EPL No 5 Flats 103-120 Blk D, M55927" at bounding box center [564, 369] width 150 height 13
click at [468, 364] on input "EPL No 5 Flats 103-120 Blk D, M55927" at bounding box center [455, 370] width 26 height 26
checkbox input "true"
click at [557, 61] on div "Activity monitoring Create a callout Book an appointment" at bounding box center [541, 46] width 691 height 31
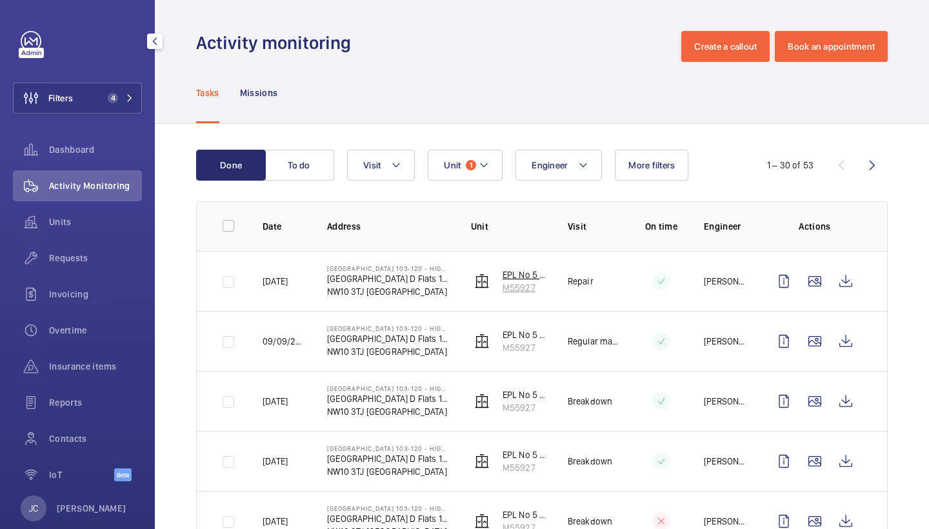
click at [537, 288] on p "M55927" at bounding box center [524, 287] width 45 height 13
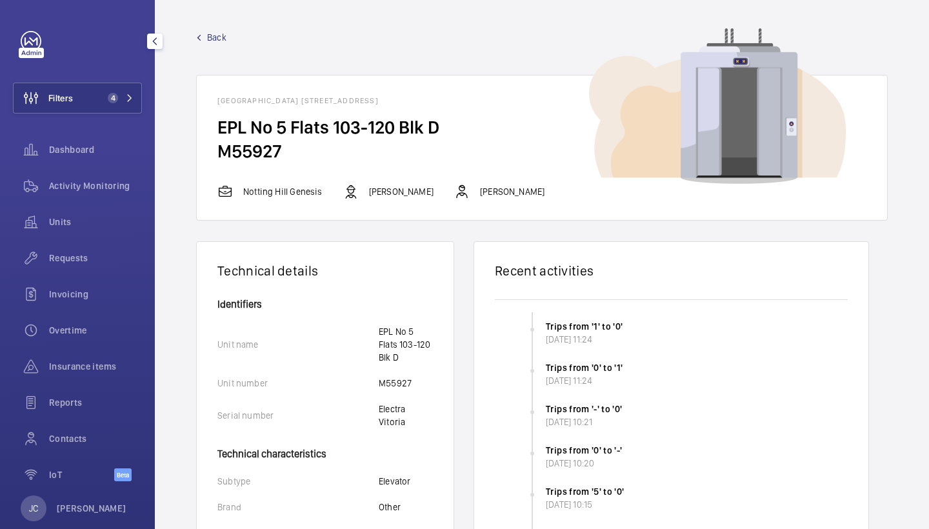
drag, startPoint x: 220, startPoint y: 149, endPoint x: 283, endPoint y: 148, distance: 63.2
click at [283, 148] on h2 "M55927" at bounding box center [541, 151] width 649 height 24
copy h2 "M55927"
click at [123, 180] on span "Activity Monitoring" at bounding box center [95, 185] width 93 height 13
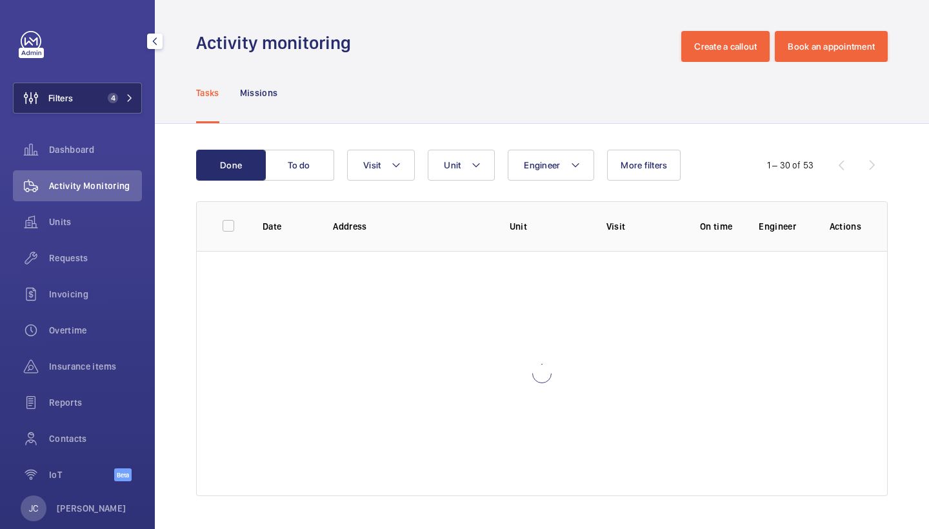
click at [124, 92] on button "Filters 4" at bounding box center [77, 98] width 129 height 31
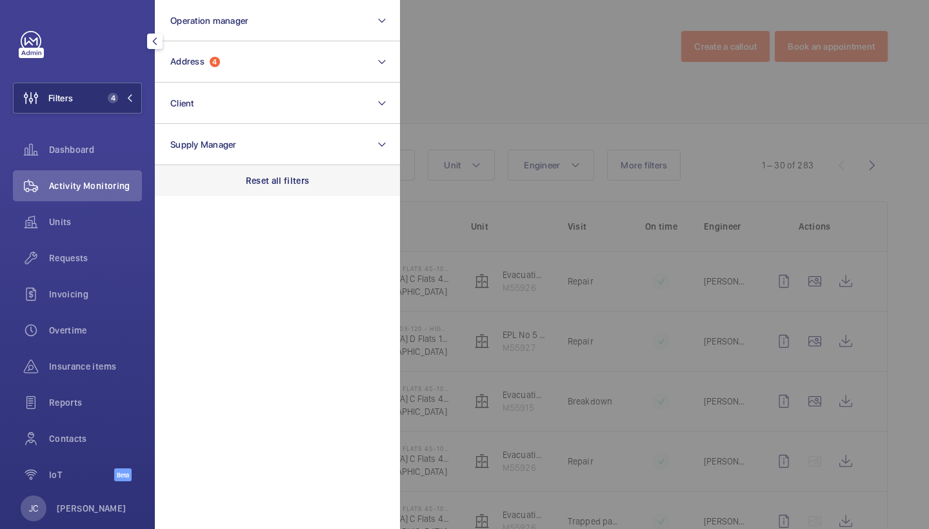
click at [292, 185] on p "Reset all filters" at bounding box center [278, 180] width 64 height 13
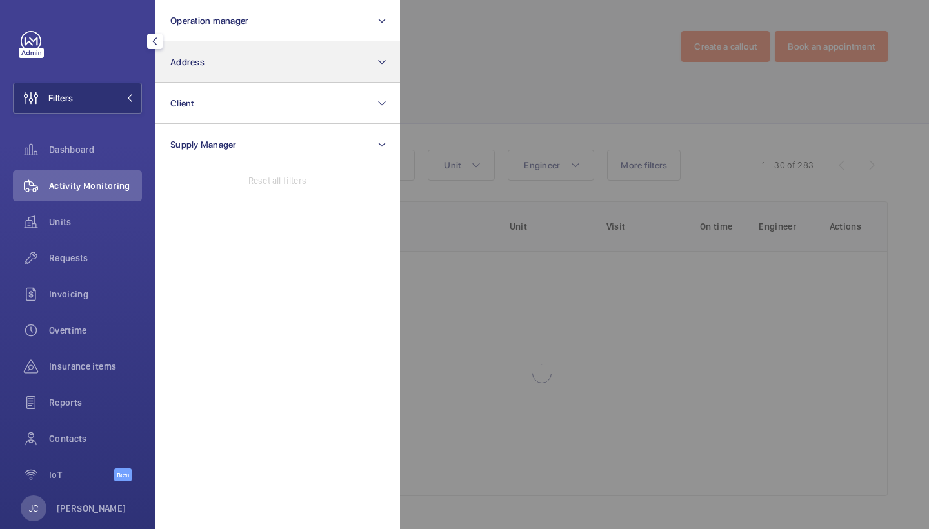
click at [273, 70] on button "Address" at bounding box center [277, 61] width 245 height 41
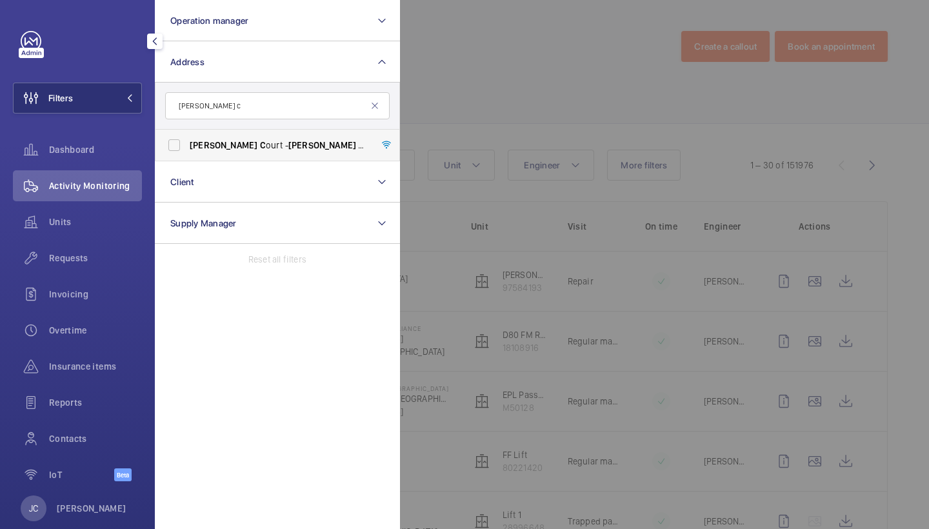
type input "Fenton c"
click at [288, 145] on span "Fenton C ourt - Fenton C ourt, LONDON C M1 1HW" at bounding box center [278, 145] width 177 height 13
click at [187, 145] on input "Fenton C ourt - Fenton C ourt, LONDON C M1 1HW" at bounding box center [174, 145] width 26 height 26
checkbox input "true"
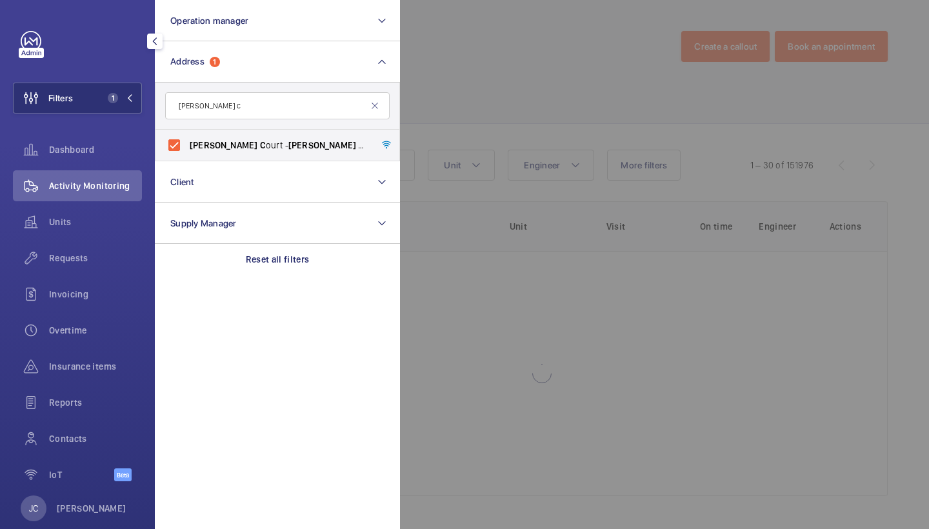
click at [551, 70] on div at bounding box center [864, 264] width 929 height 529
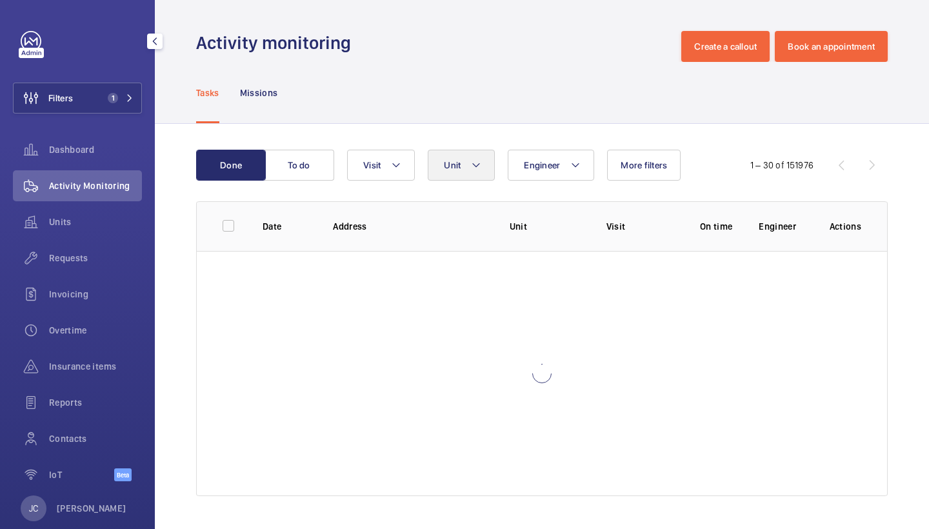
click at [474, 162] on mat-icon at bounding box center [476, 164] width 10 height 15
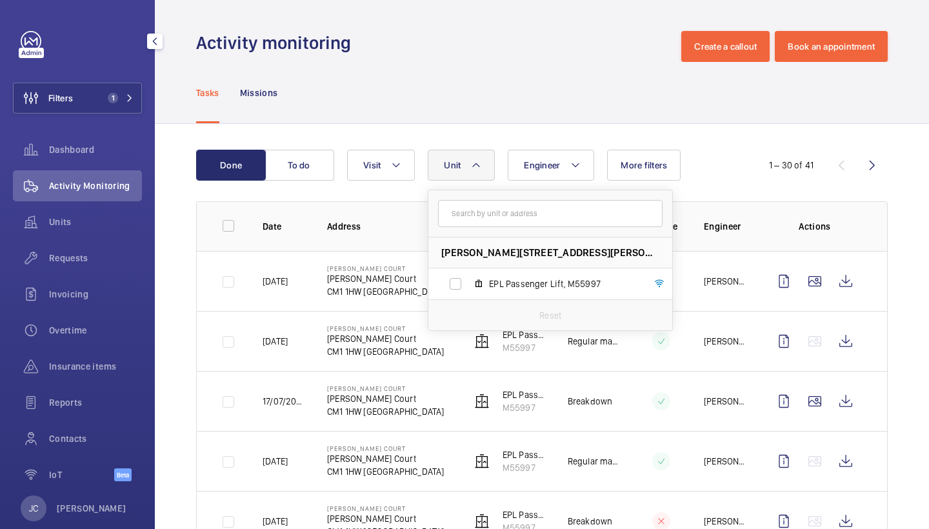
click at [582, 70] on div "Tasks Missions" at bounding box center [541, 92] width 691 height 61
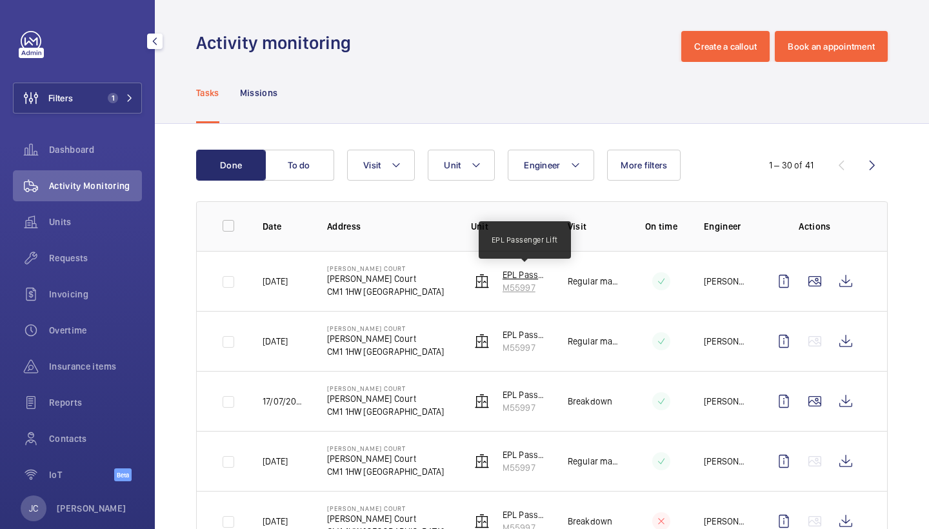
click at [511, 272] on p "EPL Passenger Lift" at bounding box center [524, 274] width 45 height 13
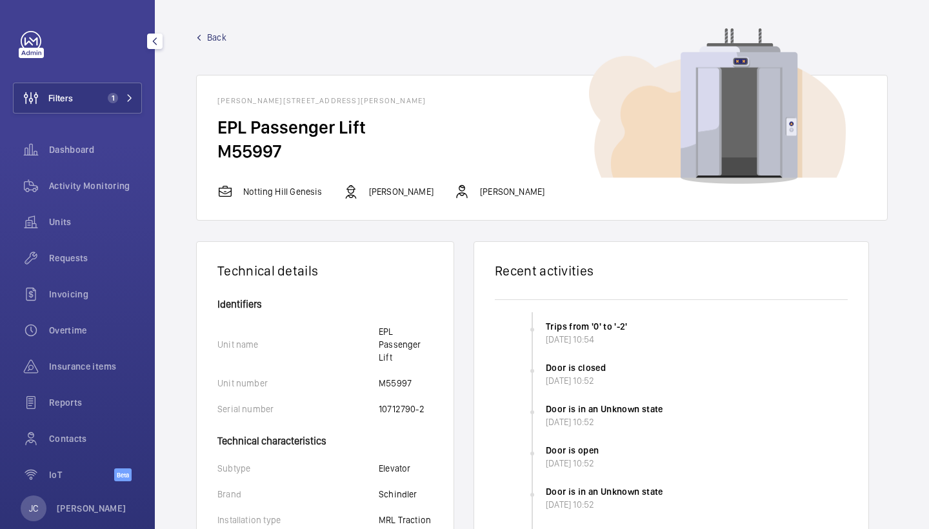
drag, startPoint x: 217, startPoint y: 148, endPoint x: 294, endPoint y: 148, distance: 77.4
click at [294, 148] on wm-front-card-body "EPL Passenger Lift M55997" at bounding box center [542, 149] width 690 height 68
copy h2 "M55997"
click at [128, 191] on span "Activity Monitoring" at bounding box center [95, 185] width 93 height 13
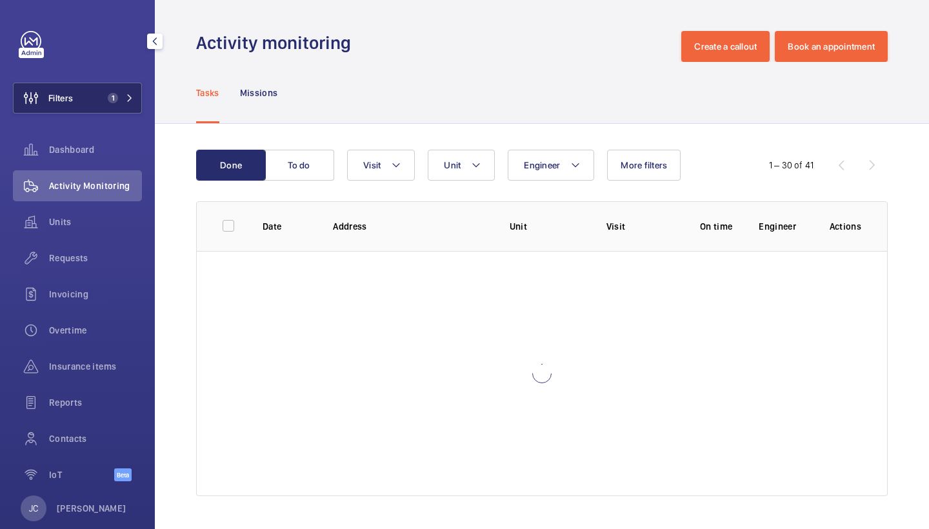
click at [115, 94] on span "1" at bounding box center [113, 98] width 10 height 10
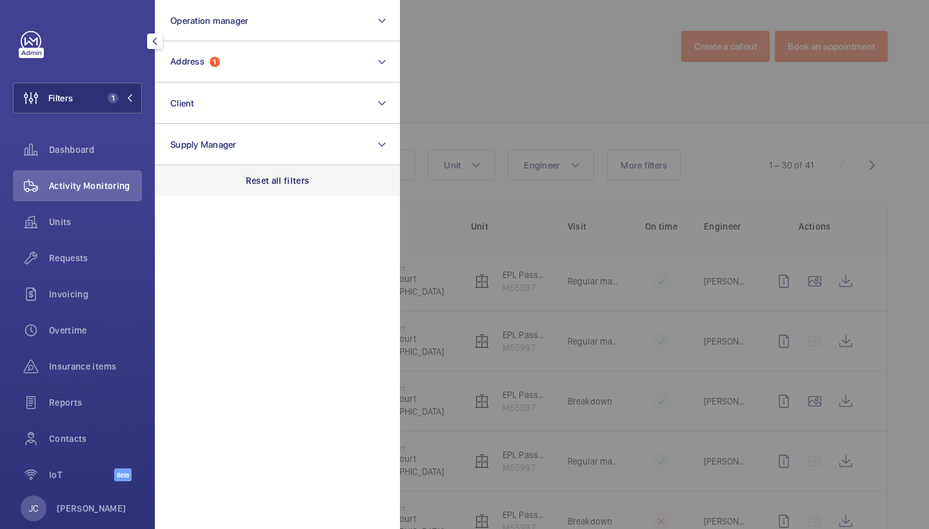
click at [272, 184] on p "Reset all filters" at bounding box center [278, 180] width 64 height 13
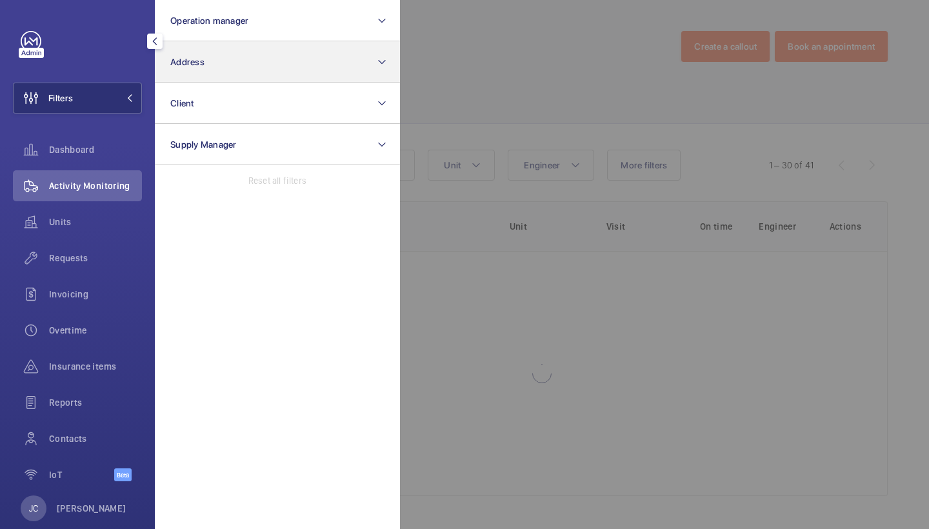
click at [253, 62] on button "Address" at bounding box center [277, 61] width 245 height 41
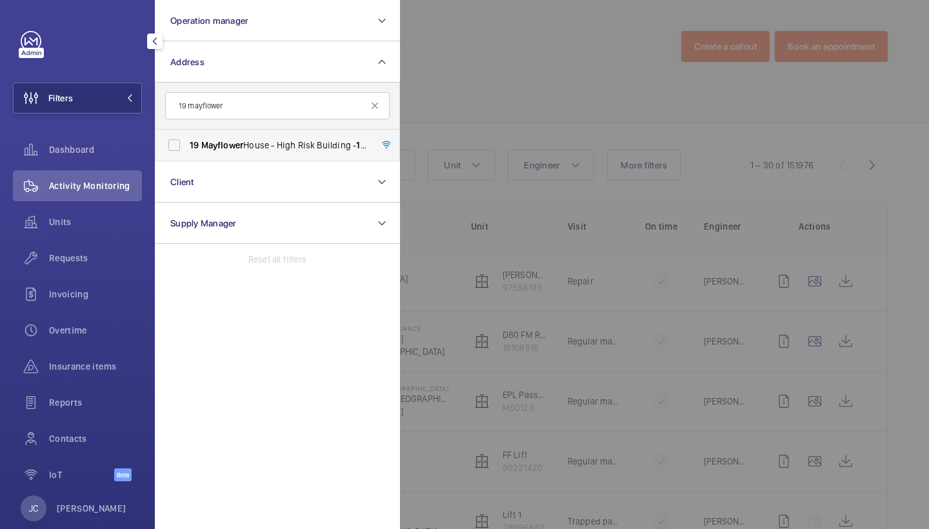
type input "19 mayflower"
click at [275, 146] on span "19 Mayflower House - High Risk Building - 19 Mayflower House, LONDON E14 8GW" at bounding box center [278, 145] width 177 height 13
click at [187, 146] on input "19 Mayflower House - High Risk Building - 19 Mayflower House, LONDON E14 8GW" at bounding box center [174, 145] width 26 height 26
checkbox input "true"
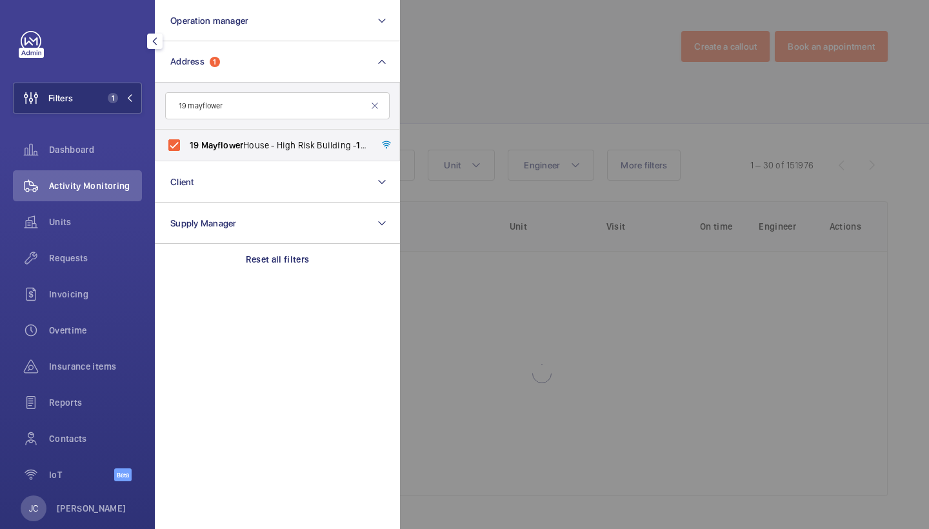
click at [499, 116] on div at bounding box center [864, 264] width 929 height 529
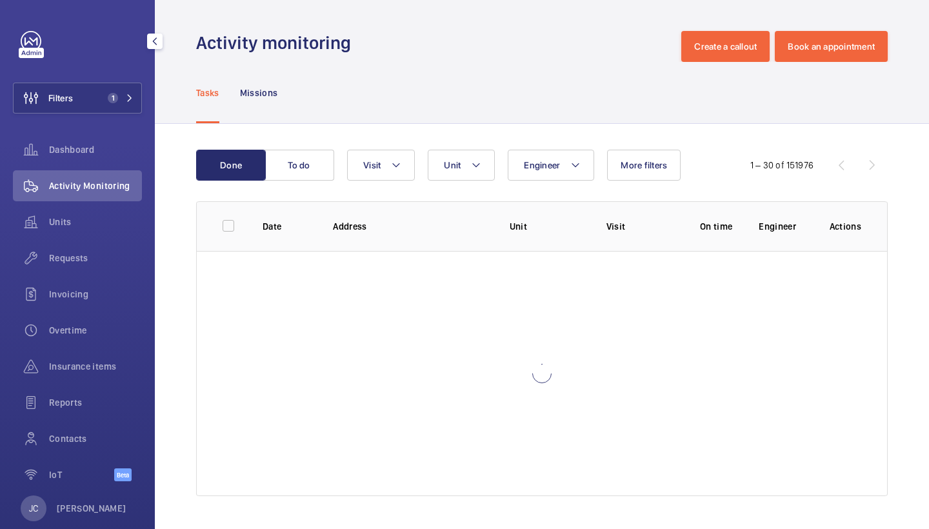
click at [466, 182] on wm-front-table "Done To do Engineer Unit Visit More filters 1 – 30 of 151976 Date Address Unit …" at bounding box center [541, 323] width 691 height 346
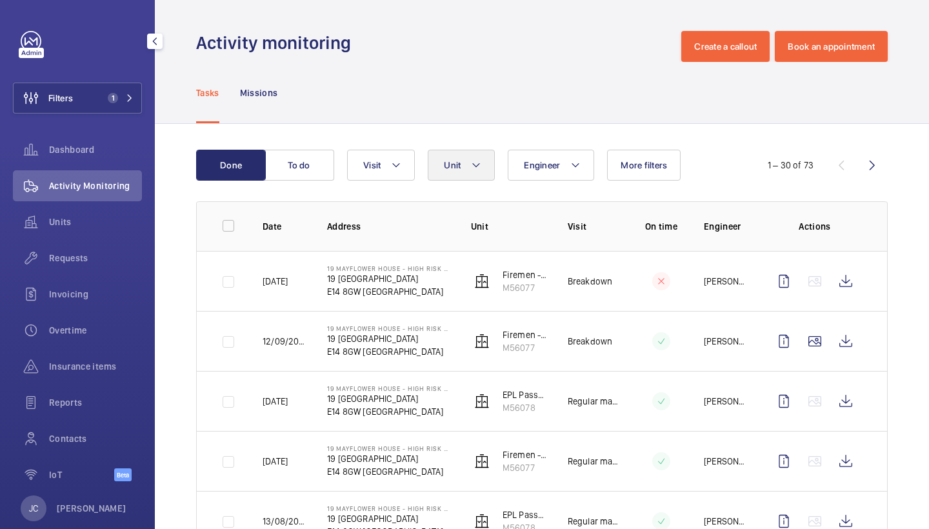
click at [471, 170] on mat-icon at bounding box center [476, 164] width 10 height 15
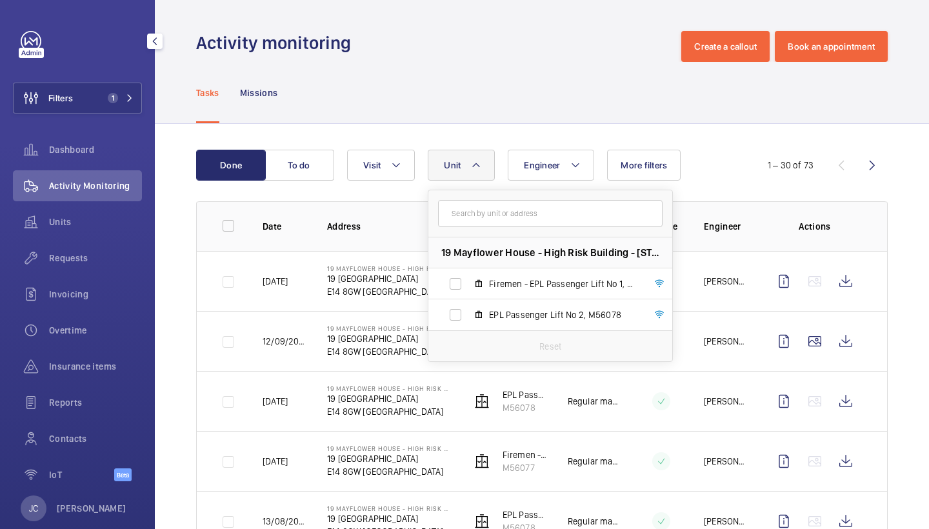
click at [530, 95] on div "Tasks Missions" at bounding box center [541, 92] width 691 height 61
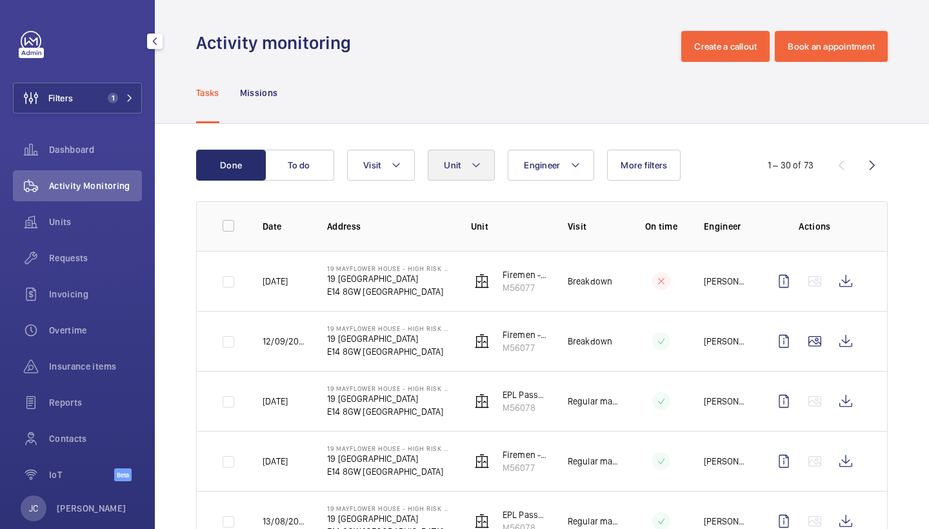
click at [446, 159] on button "Unit" at bounding box center [461, 165] width 67 height 31
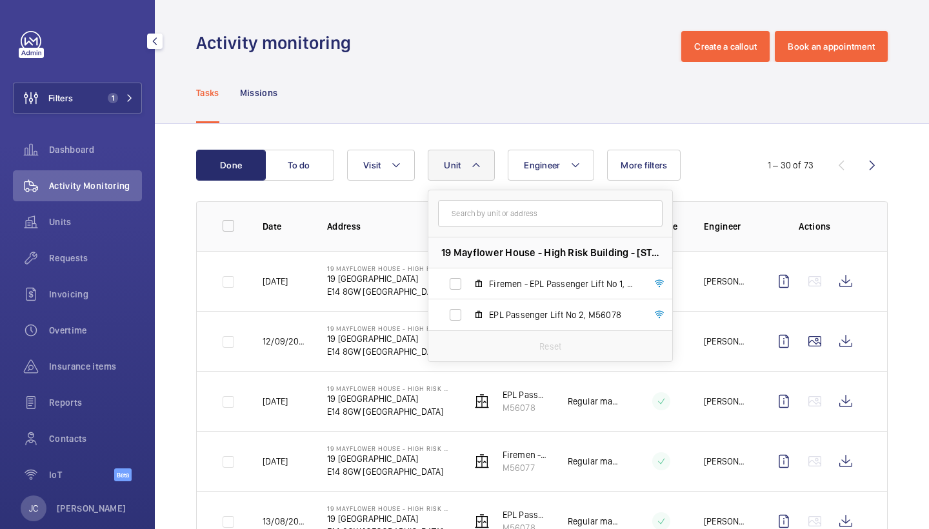
click at [511, 52] on div "Activity monitoring Create a callout Book an appointment" at bounding box center [541, 46] width 691 height 31
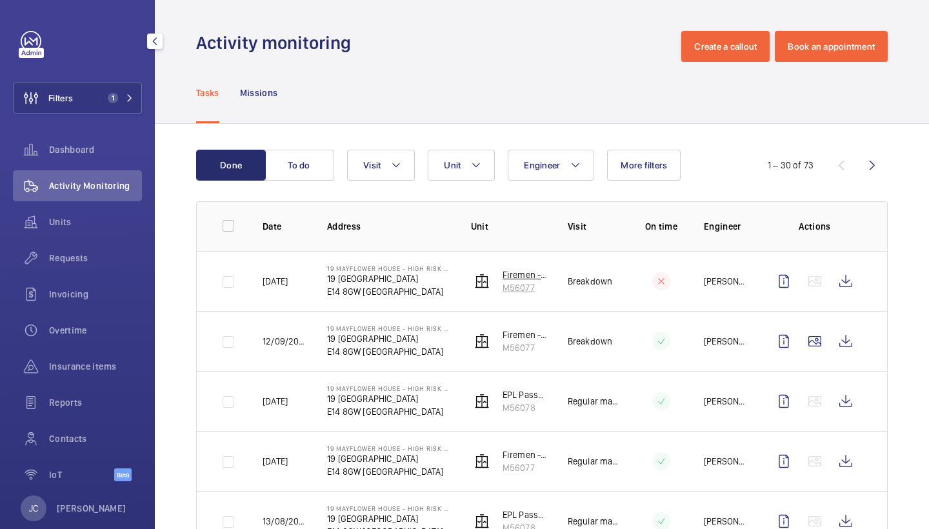
click at [522, 282] on p "M56077" at bounding box center [524, 287] width 45 height 13
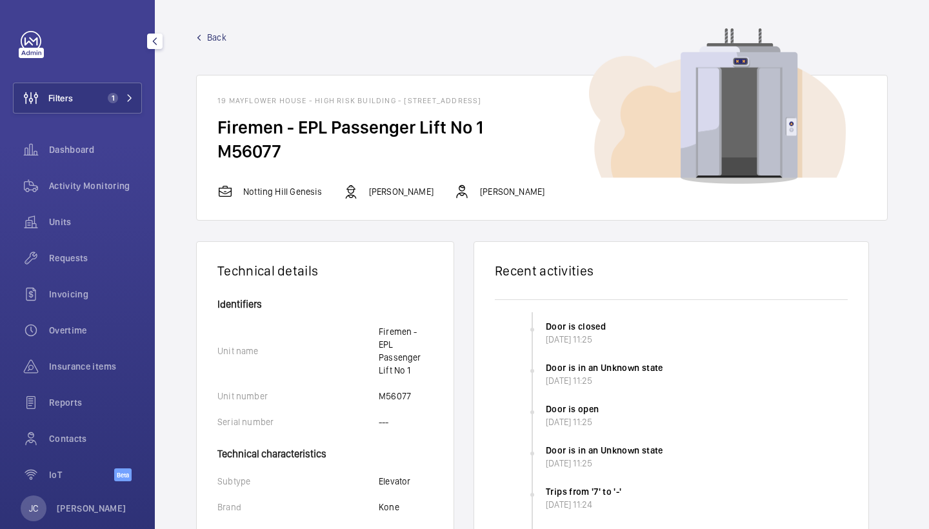
click at [212, 35] on span "Back" at bounding box center [216, 37] width 19 height 13
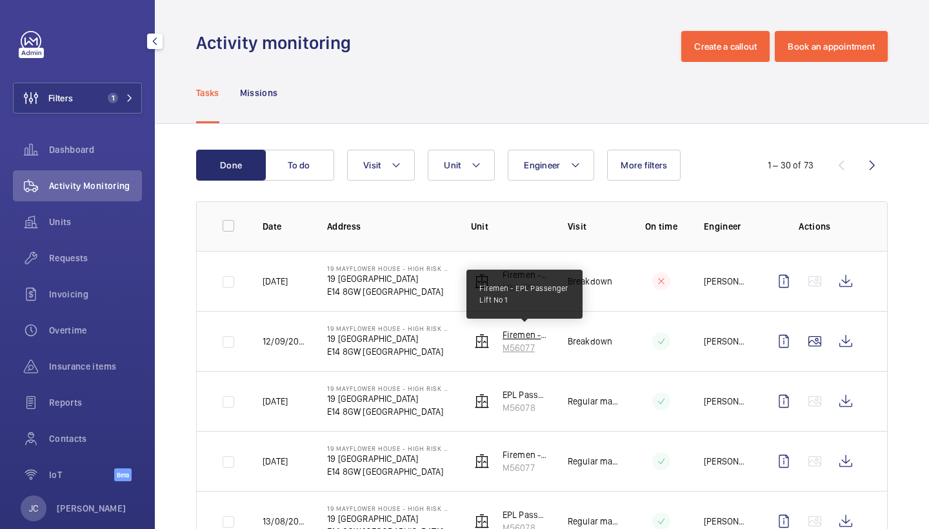
click at [523, 337] on p "Firemen - EPL Passenger Lift No 1" at bounding box center [524, 334] width 45 height 13
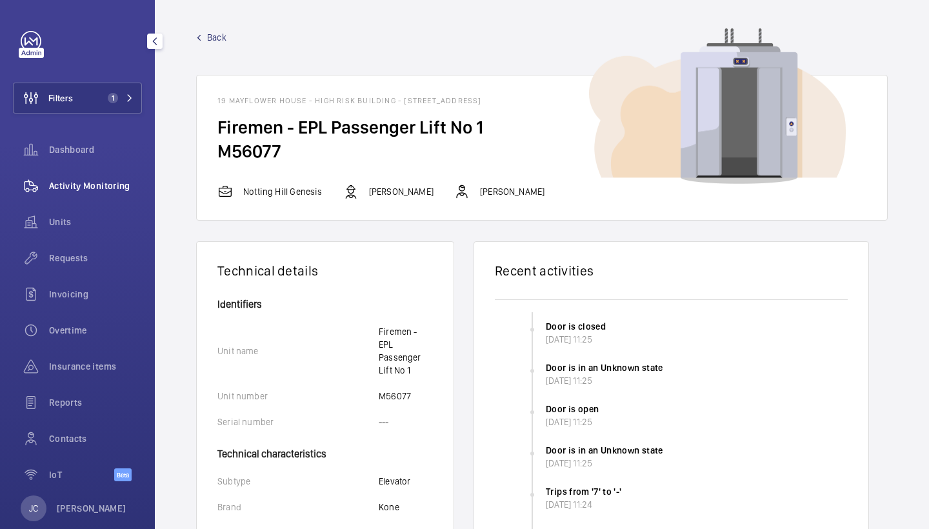
click at [84, 177] on div "Activity Monitoring" at bounding box center [77, 185] width 129 height 31
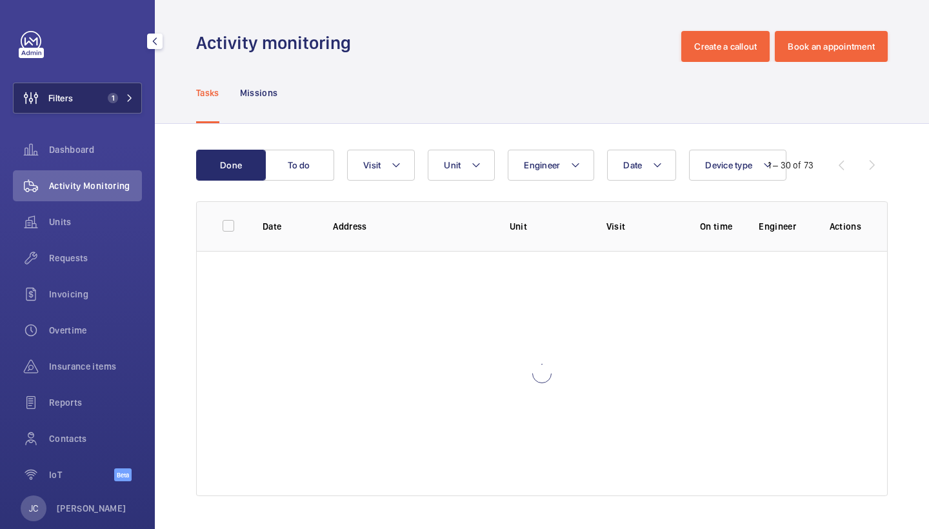
click at [97, 94] on button "Filters 1" at bounding box center [77, 98] width 129 height 31
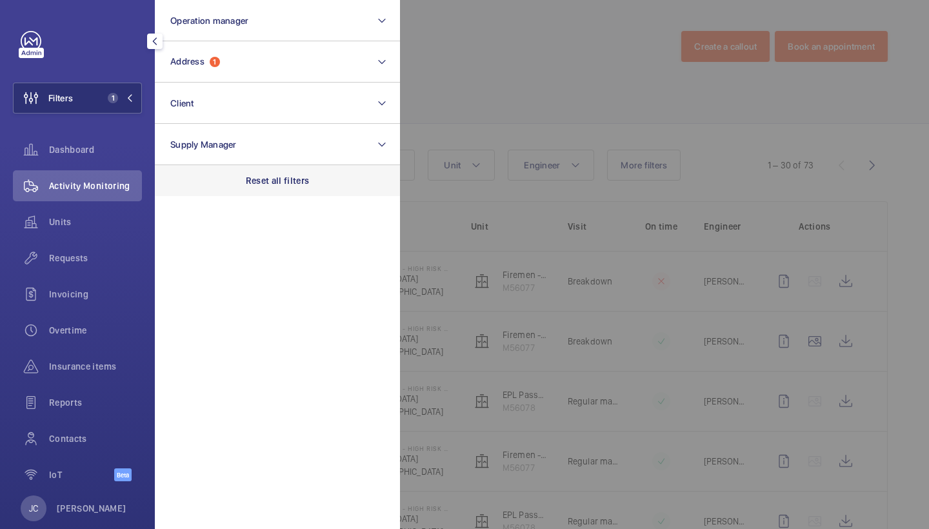
click at [286, 173] on div "Reset all filters" at bounding box center [277, 180] width 245 height 31
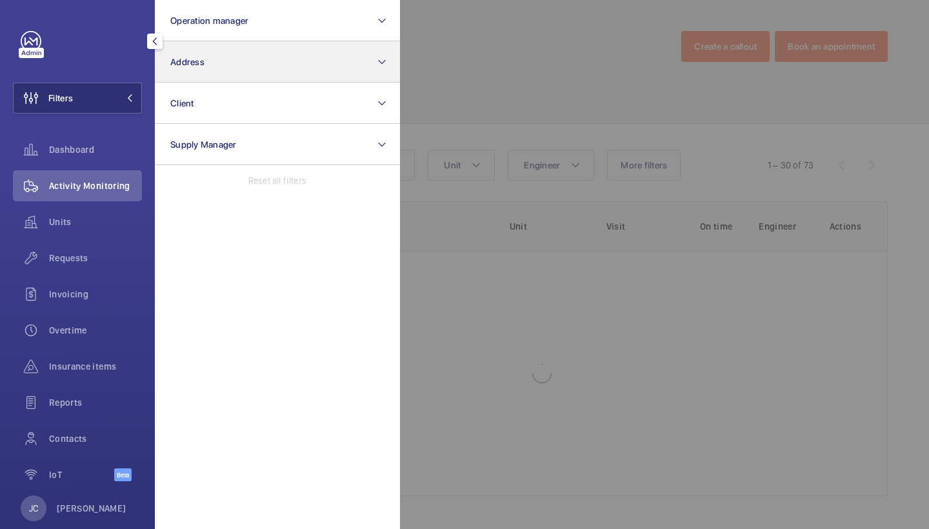
click at [257, 69] on button "Address" at bounding box center [277, 61] width 245 height 41
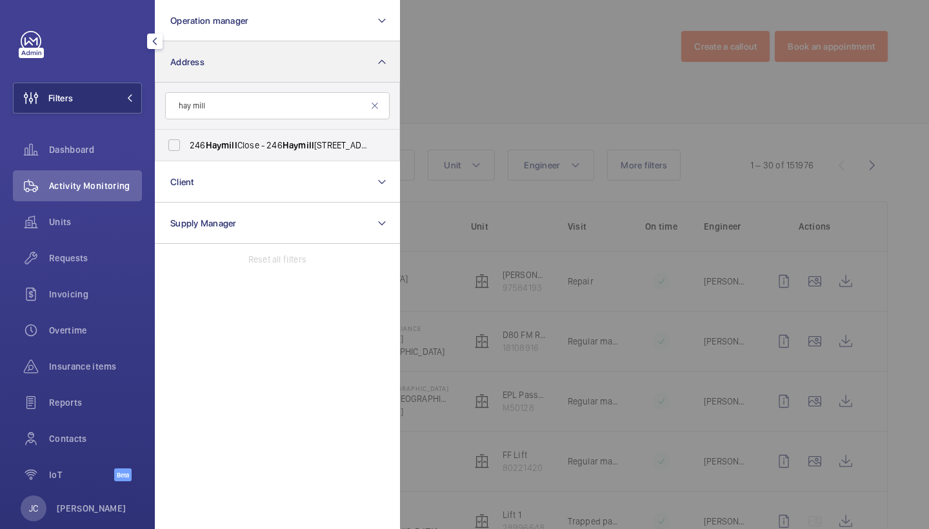
type input "hay mill"
click at [187, 140] on input "246 Haymill Close - 246 Haymill Close, LONDON UB6 8EJ" at bounding box center [174, 145] width 26 height 26
checkbox input "true"
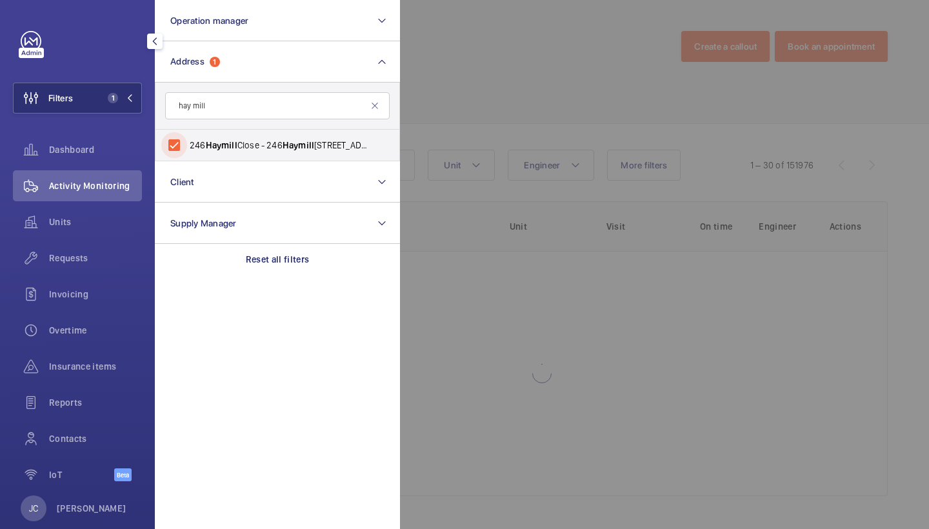
click at [464, 112] on div at bounding box center [864, 264] width 929 height 529
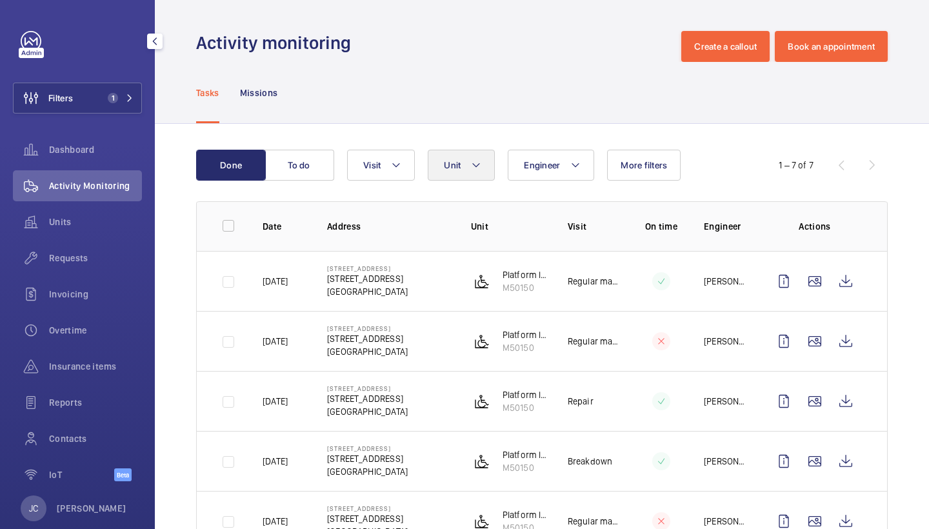
click at [467, 165] on button "Unit" at bounding box center [461, 165] width 67 height 31
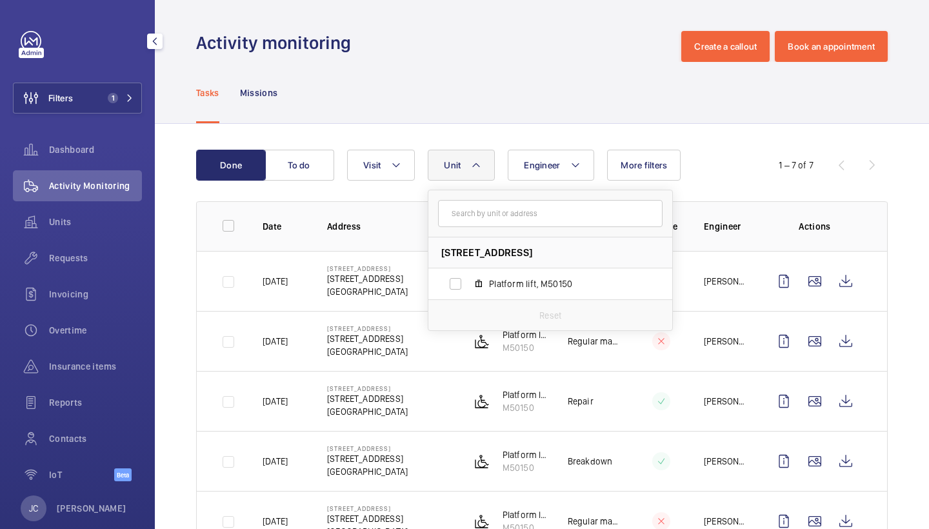
click at [523, 116] on div "Tasks Missions" at bounding box center [541, 92] width 691 height 61
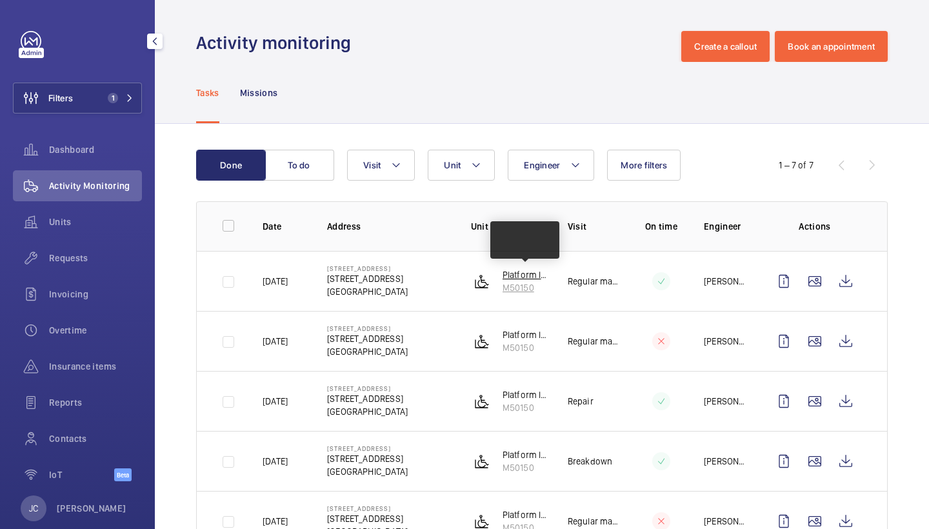
click at [520, 286] on p "M50150" at bounding box center [524, 287] width 45 height 13
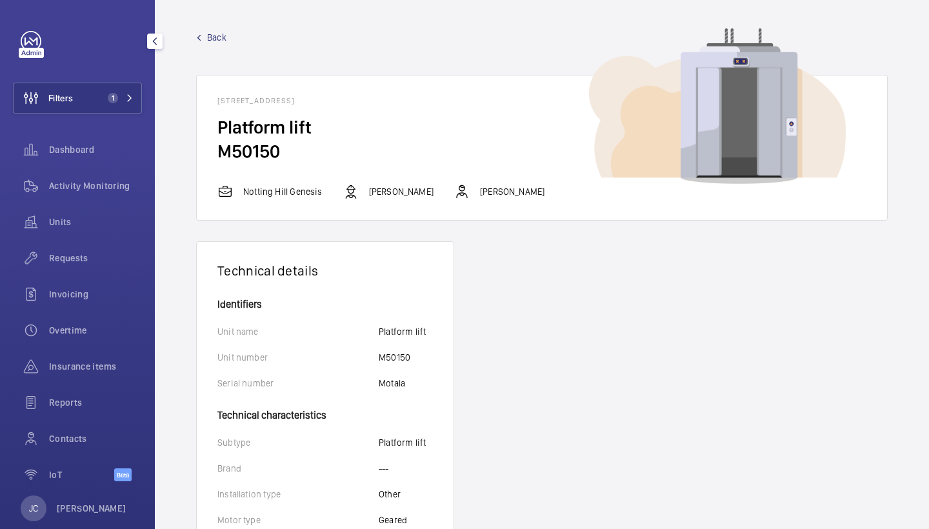
drag, startPoint x: 219, startPoint y: 144, endPoint x: 283, endPoint y: 144, distance: 63.9
click at [283, 144] on h2 "M50150" at bounding box center [541, 151] width 649 height 24
copy h2 "M50150"
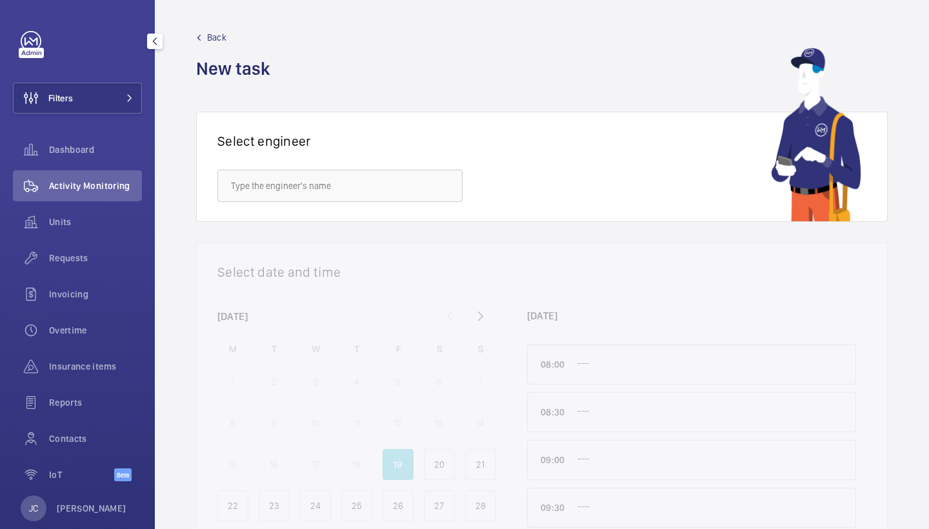
click at [126, 91] on button "Filters" at bounding box center [77, 98] width 129 height 31
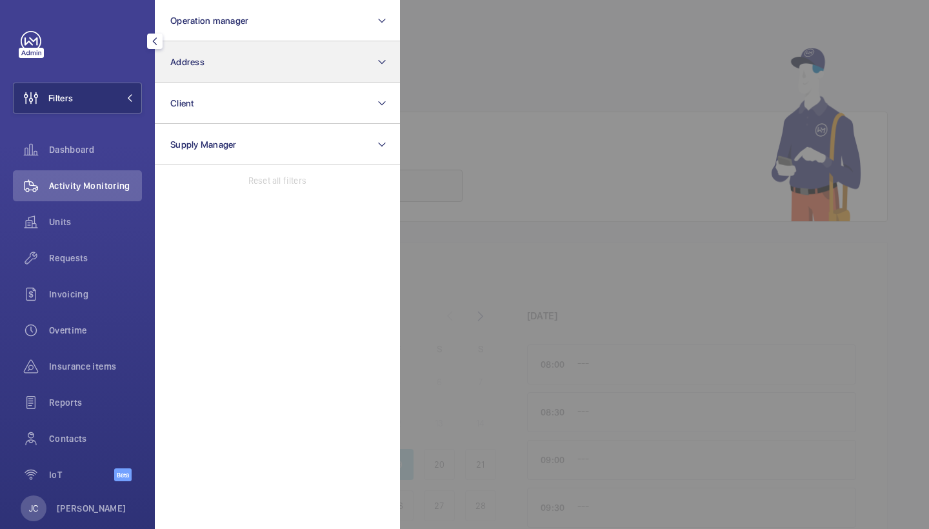
click at [218, 68] on button "Address" at bounding box center [277, 61] width 245 height 41
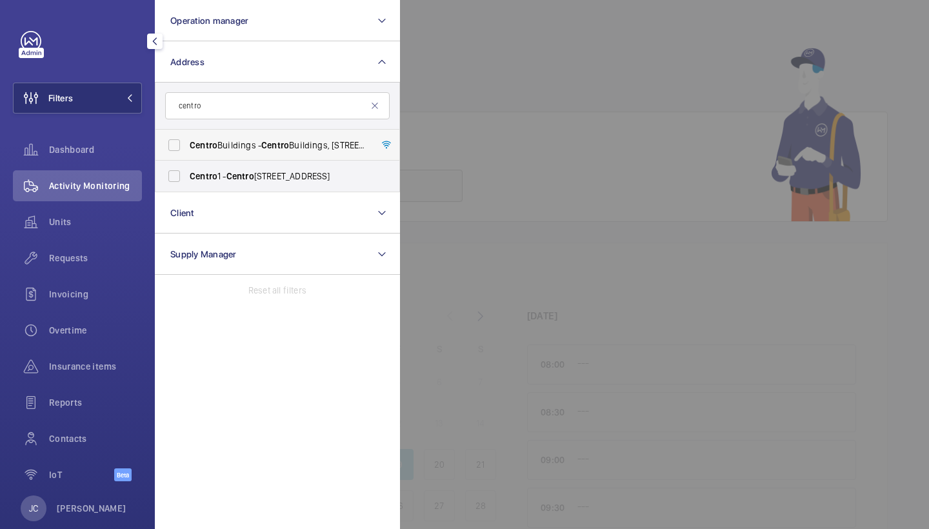
type input "centro"
click at [284, 146] on span "Centro" at bounding box center [275, 145] width 28 height 10
click at [187, 146] on input "[GEOGRAPHIC_DATA] - [GEOGRAPHIC_DATA], [STREET_ADDRESS][PERSON_NAME]" at bounding box center [174, 145] width 26 height 26
checkbox input "true"
click at [103, 253] on span "Requests" at bounding box center [95, 258] width 93 height 13
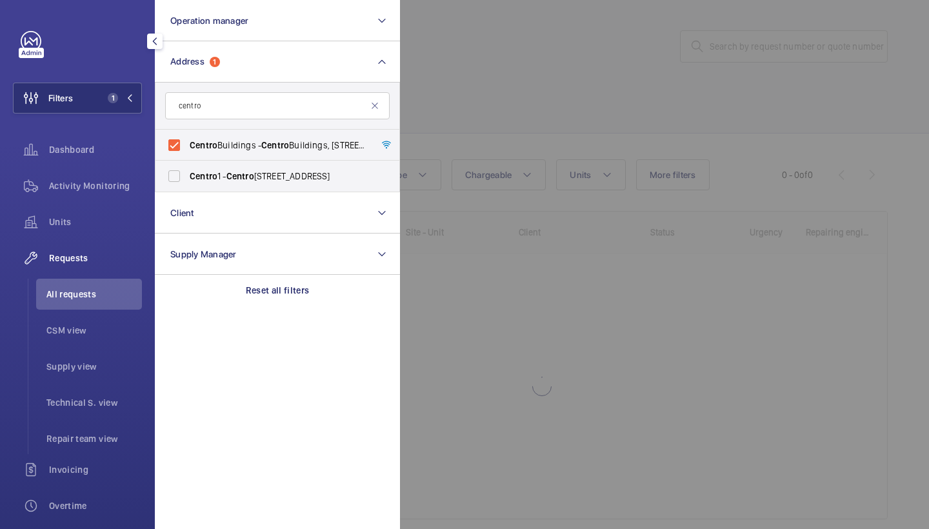
click at [421, 154] on div at bounding box center [864, 264] width 929 height 529
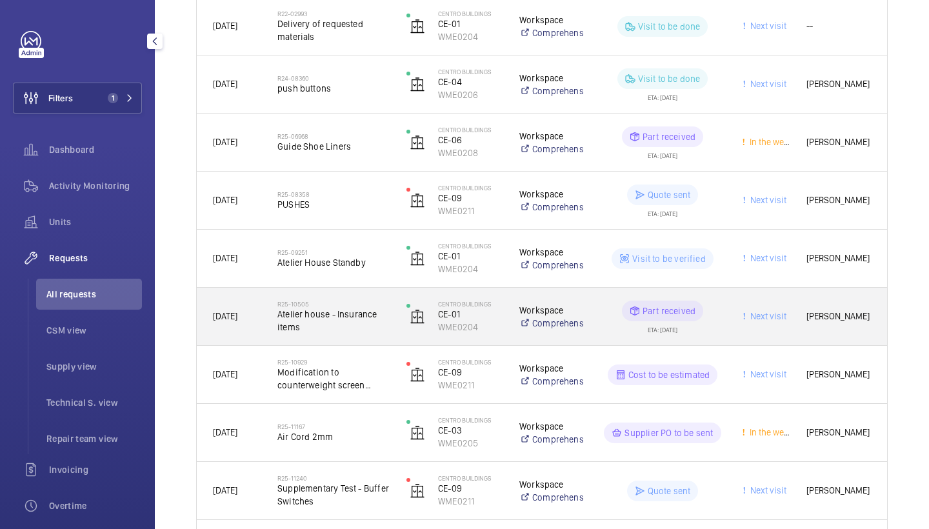
scroll to position [255, 0]
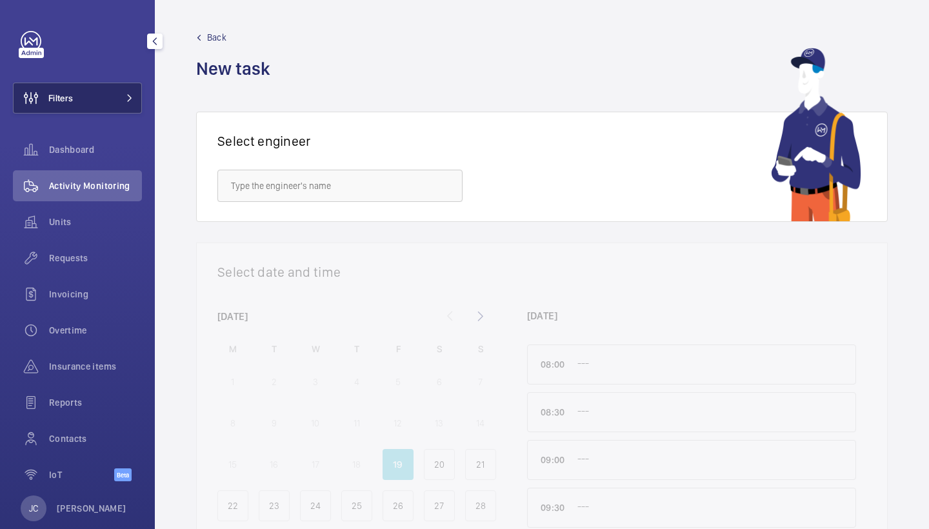
click at [139, 85] on button "Filters" at bounding box center [77, 98] width 129 height 31
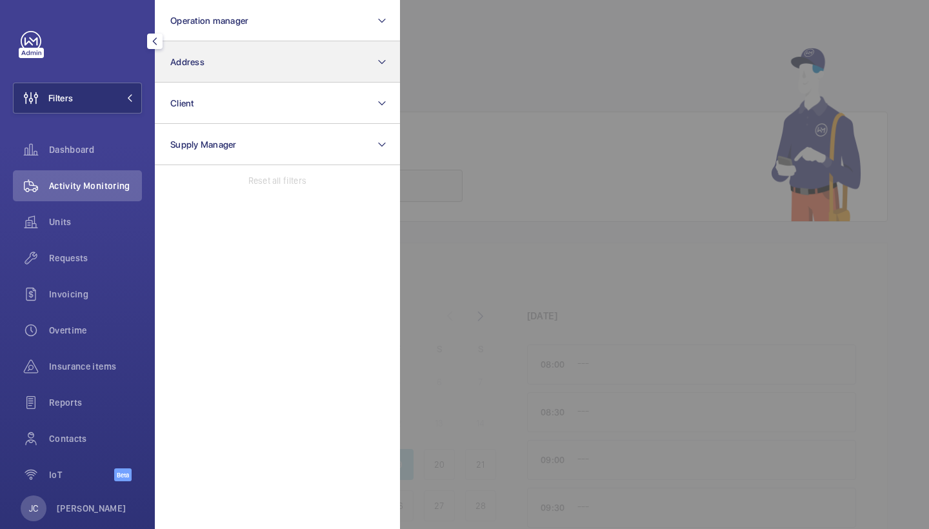
click at [285, 65] on button "Address" at bounding box center [277, 61] width 245 height 41
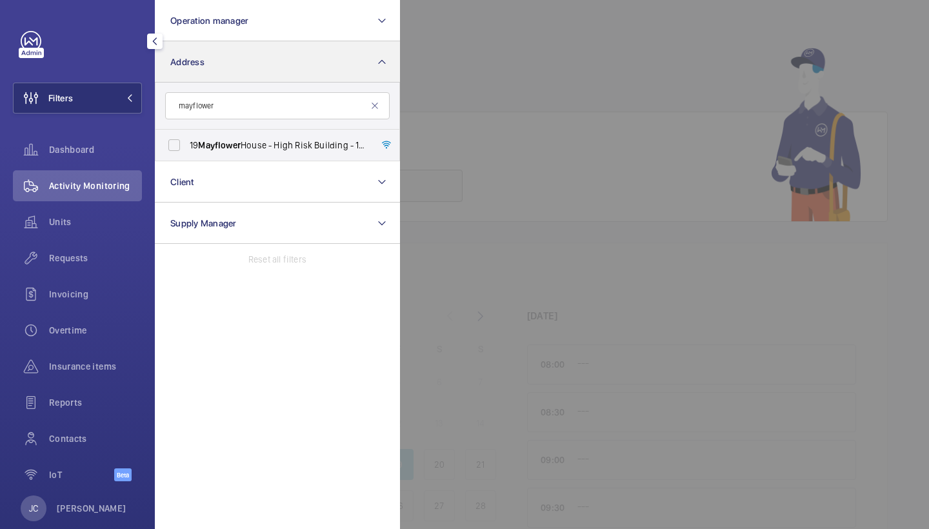
type input "mayflower"
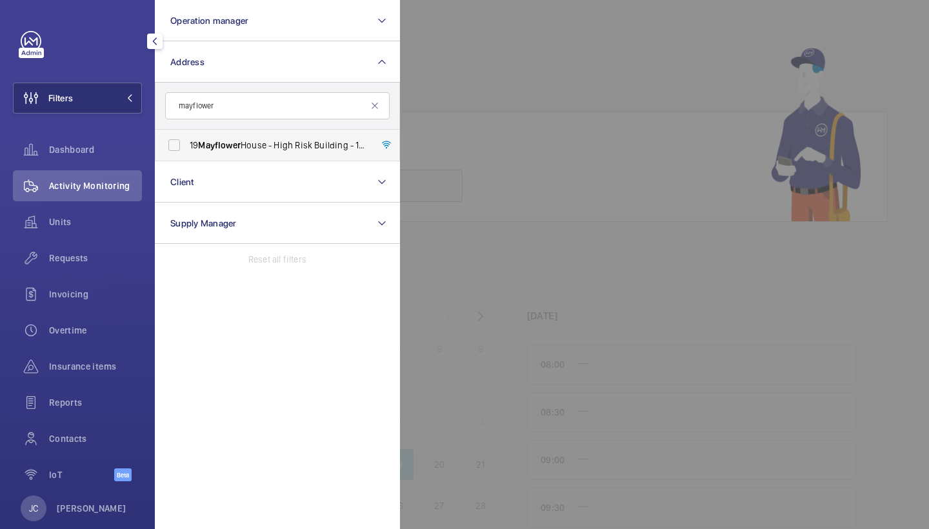
drag, startPoint x: 285, startPoint y: 65, endPoint x: 292, endPoint y: 144, distance: 79.0
click at [292, 144] on span "19 [GEOGRAPHIC_DATA] - High Risk Building - [STREET_ADDRESS]" at bounding box center [278, 145] width 177 height 13
click at [187, 144] on input "19 [GEOGRAPHIC_DATA] - High Risk Building - [STREET_ADDRESS]" at bounding box center [174, 145] width 26 height 26
checkbox input "true"
click at [485, 126] on div at bounding box center [864, 264] width 929 height 529
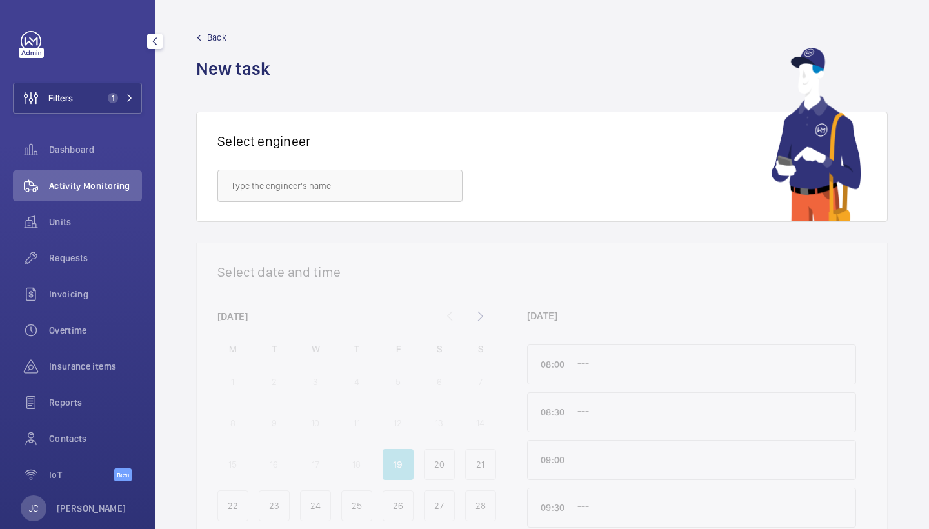
click at [88, 188] on span "Activity Monitoring" at bounding box center [95, 185] width 93 height 13
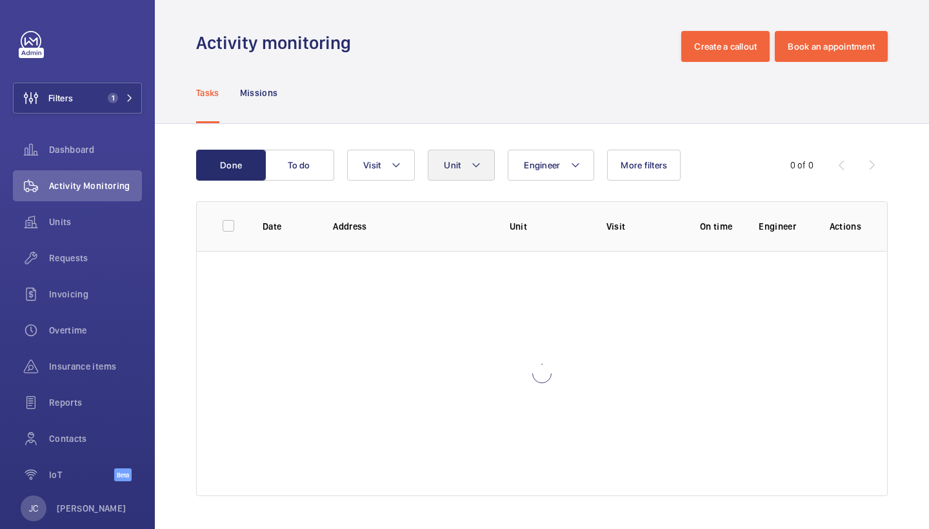
click at [470, 163] on button "Unit" at bounding box center [461, 165] width 67 height 31
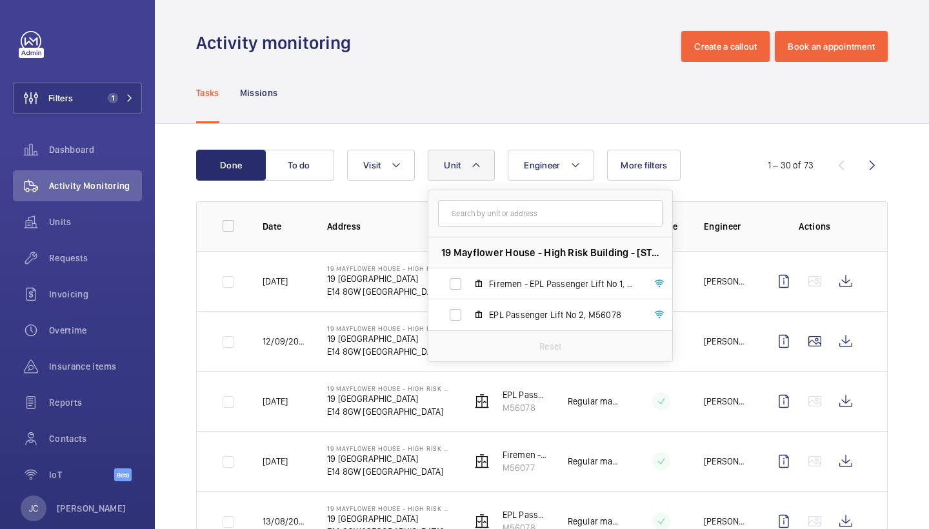
click at [572, 103] on div "Tasks Missions" at bounding box center [541, 92] width 691 height 61
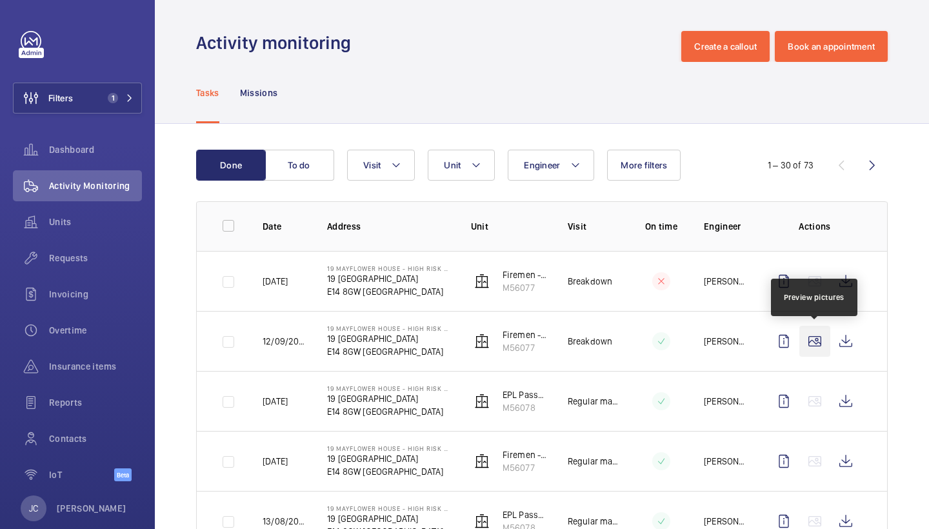
click at [812, 352] on wm-front-icon-button at bounding box center [814, 341] width 31 height 31
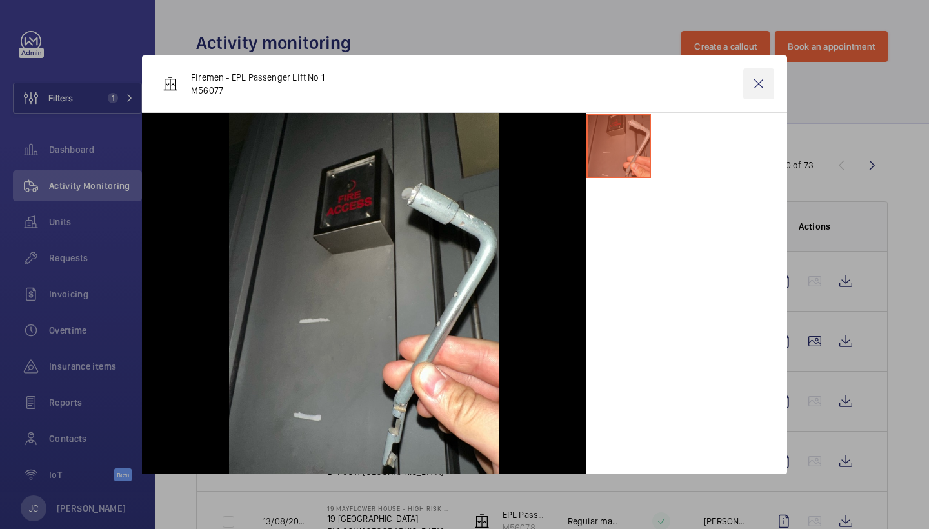
click at [755, 85] on wm-front-icon-button at bounding box center [758, 83] width 31 height 31
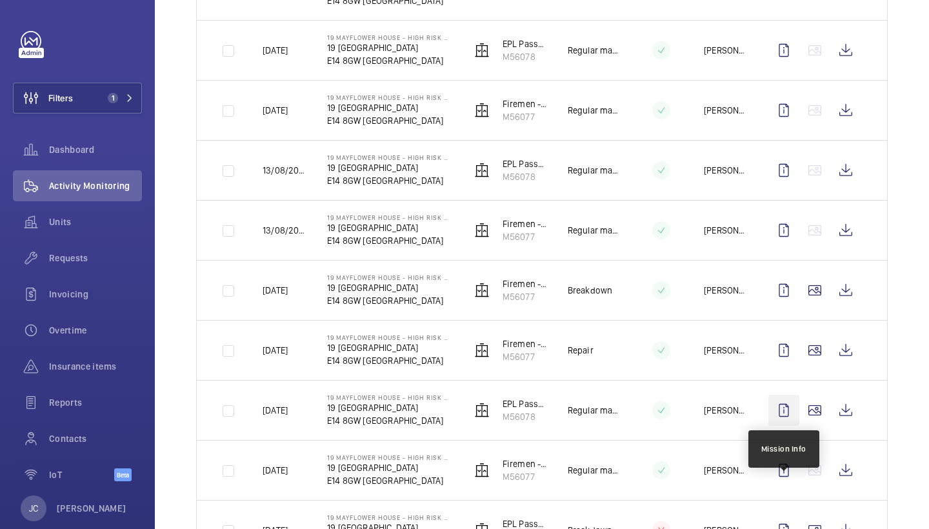
scroll to position [353, 0]
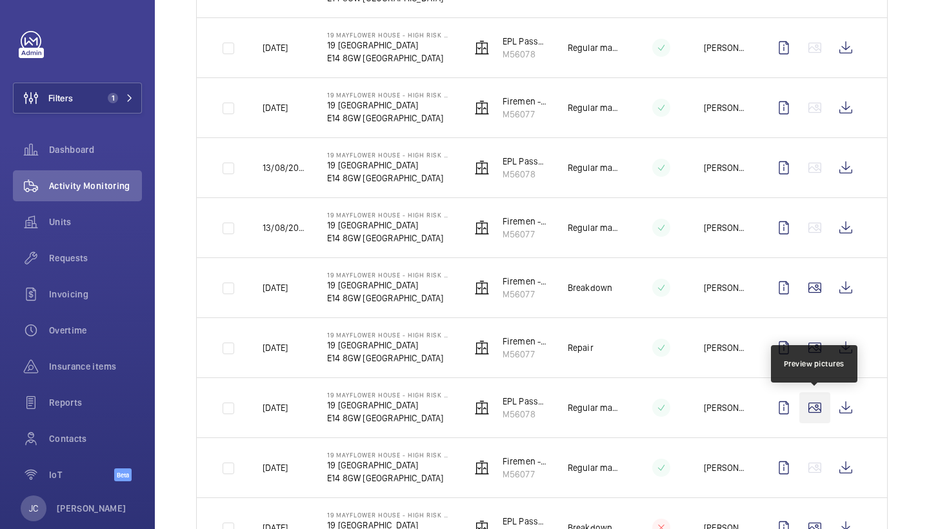
click at [817, 414] on wm-front-icon-button at bounding box center [814, 407] width 31 height 31
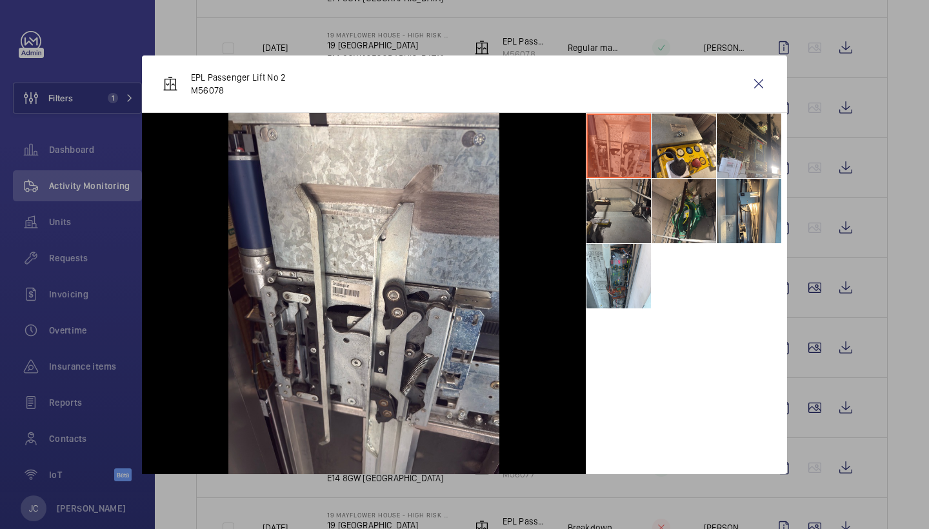
click at [635, 192] on li at bounding box center [618, 211] width 65 height 65
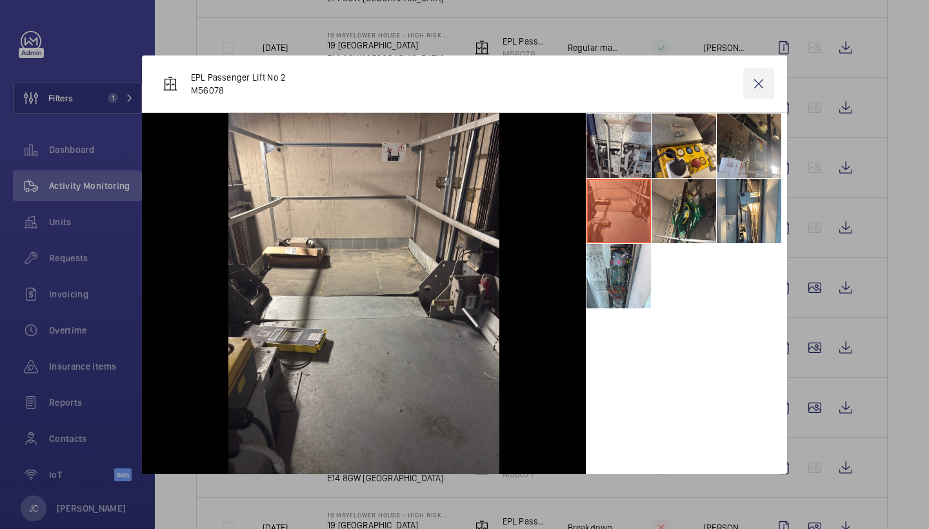
click at [764, 88] on wm-front-icon-button at bounding box center [758, 83] width 31 height 31
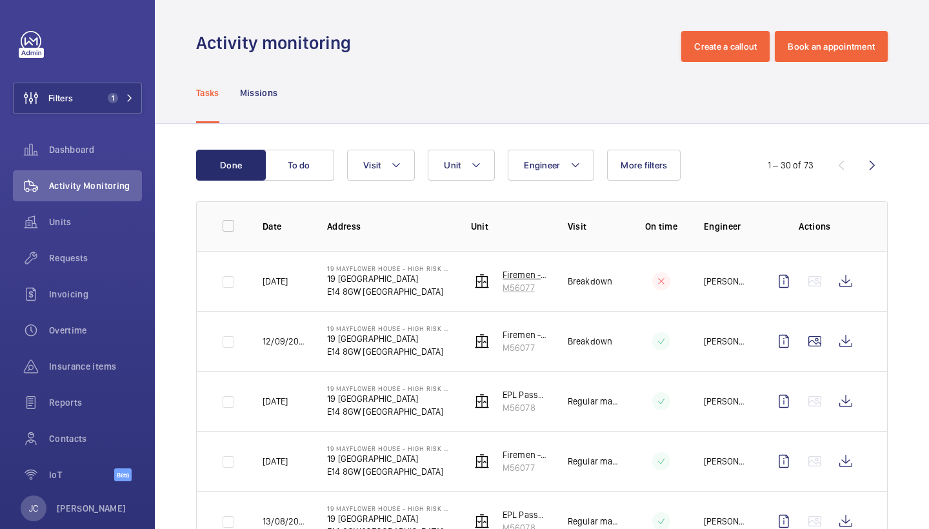
scroll to position [0, 0]
click at [519, 279] on p "Firemen - EPL Passenger Lift No 1" at bounding box center [524, 274] width 45 height 13
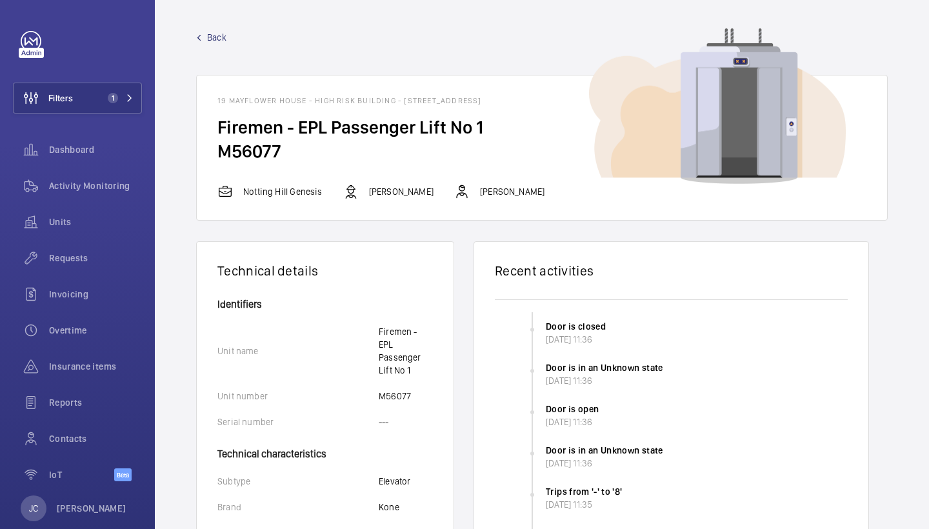
drag, startPoint x: 221, startPoint y: 147, endPoint x: 281, endPoint y: 149, distance: 60.7
click at [281, 149] on h2 "M56077" at bounding box center [541, 151] width 649 height 24
copy h2 "M56077"
click at [209, 35] on span "Back" at bounding box center [216, 37] width 19 height 13
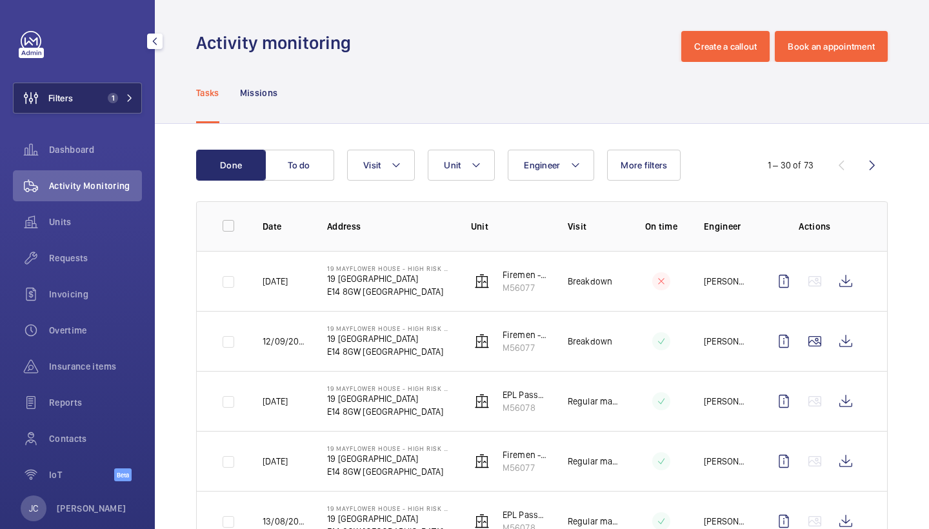
click at [85, 94] on button "Filters 1" at bounding box center [77, 98] width 129 height 31
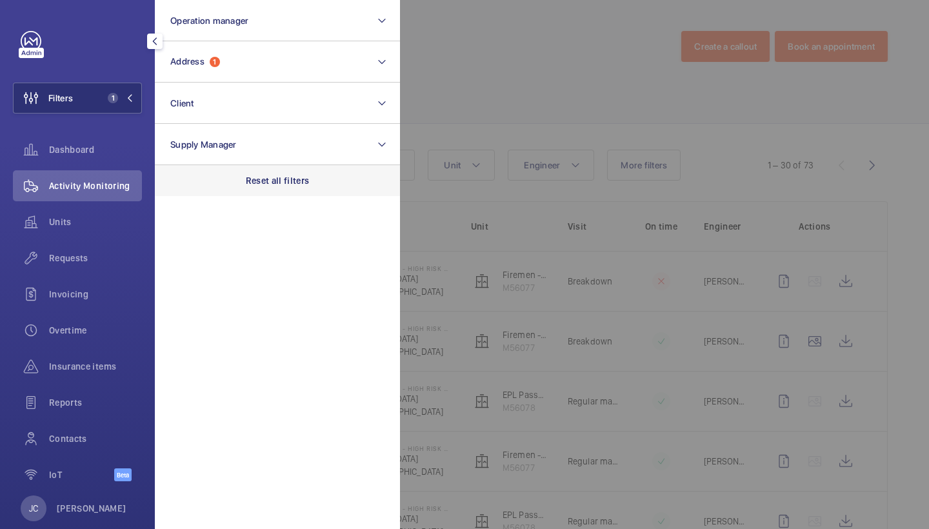
click at [277, 173] on div "Reset all filters" at bounding box center [277, 180] width 245 height 31
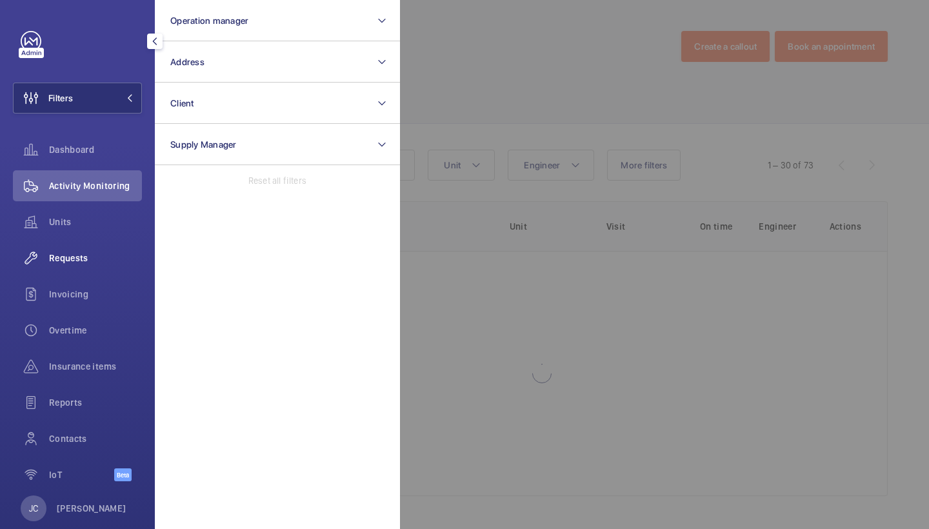
click at [103, 254] on span "Requests" at bounding box center [95, 258] width 93 height 13
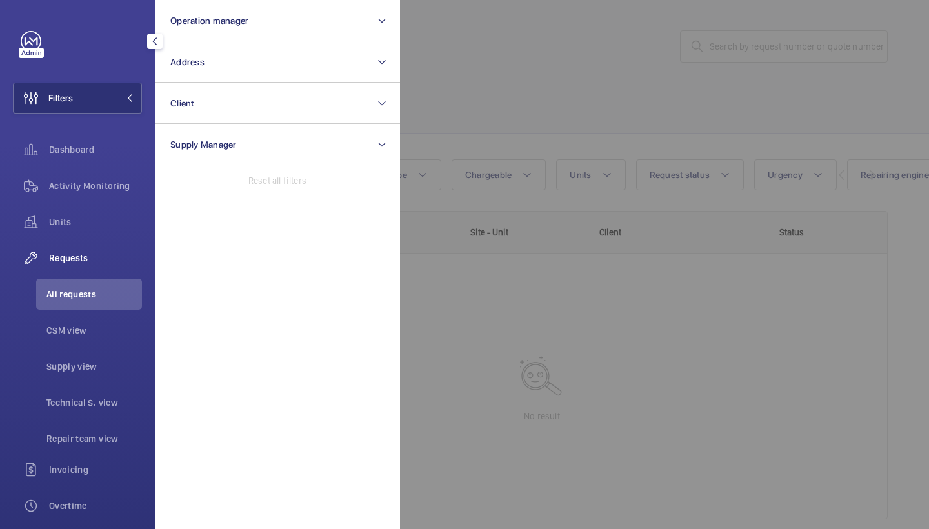
click at [571, 148] on div at bounding box center [864, 264] width 929 height 529
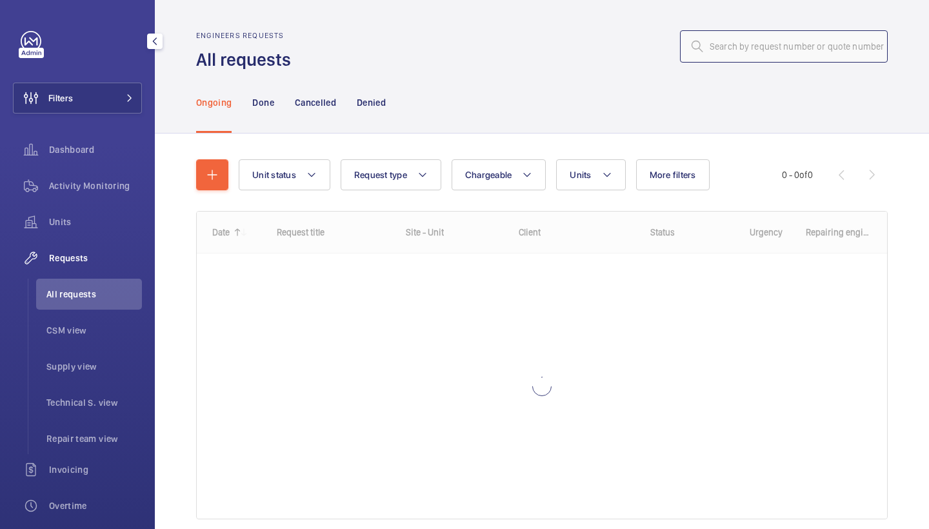
click at [768, 39] on input "text" at bounding box center [784, 46] width 208 height 32
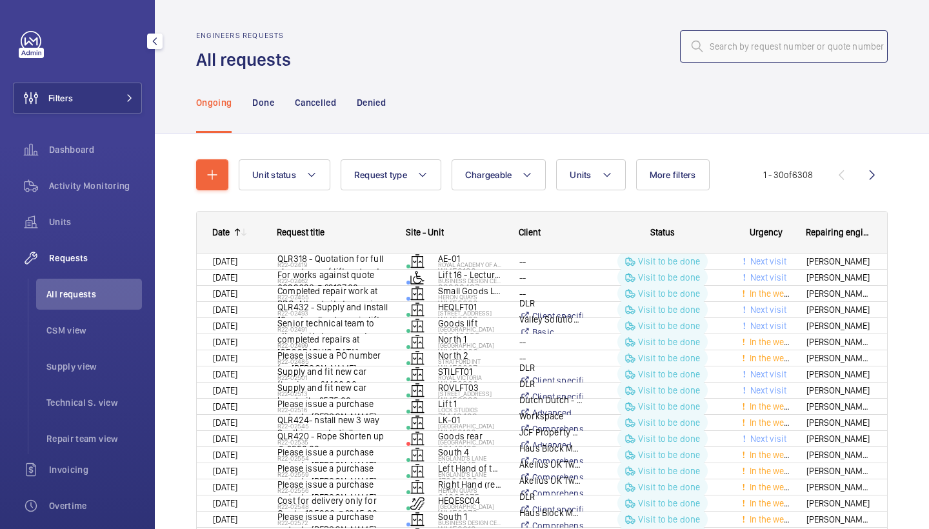
paste input "R25-09414"
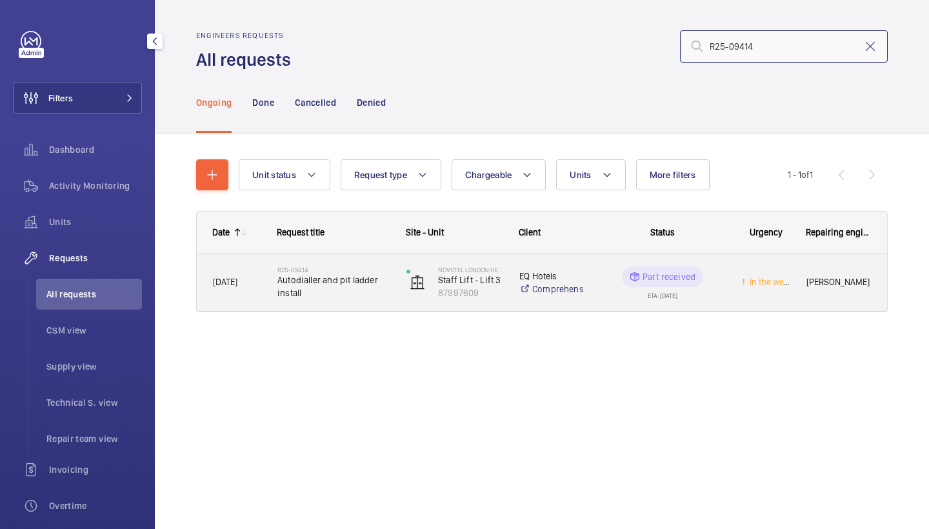
type input "R25-09414"
click at [349, 286] on span "Autodialler and pit ladder install" at bounding box center [333, 286] width 112 height 26
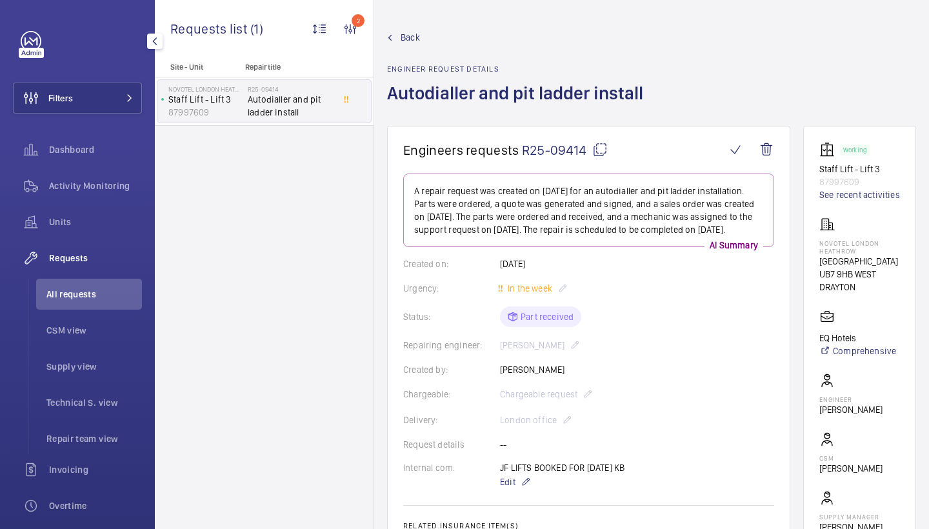
scroll to position [4, 0]
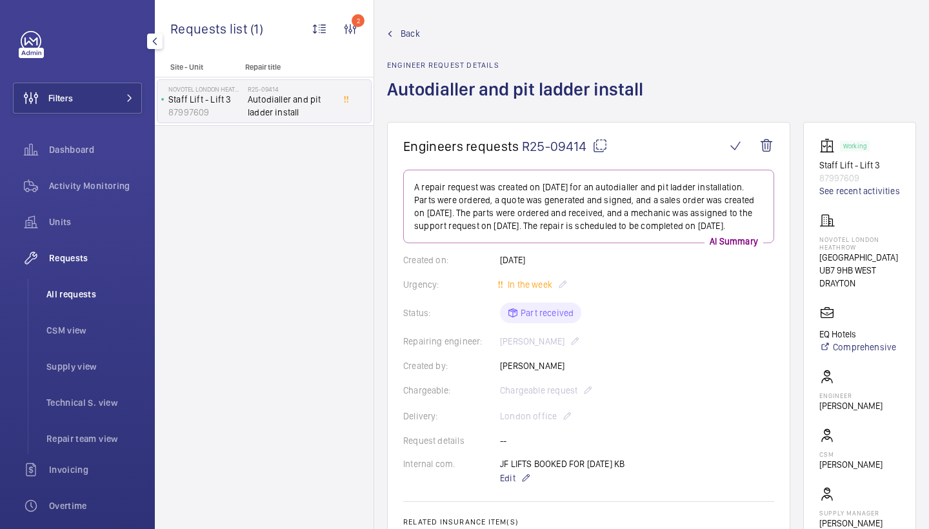
click at [82, 282] on li "All requests" at bounding box center [89, 294] width 106 height 31
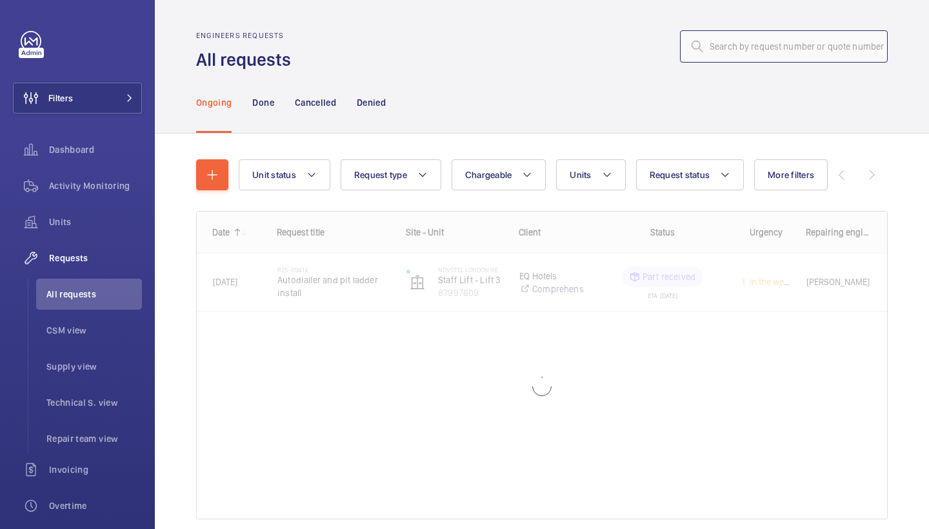
click at [775, 42] on input "text" at bounding box center [784, 46] width 208 height 32
paste input "R25-10773"
type input "R25-10773"
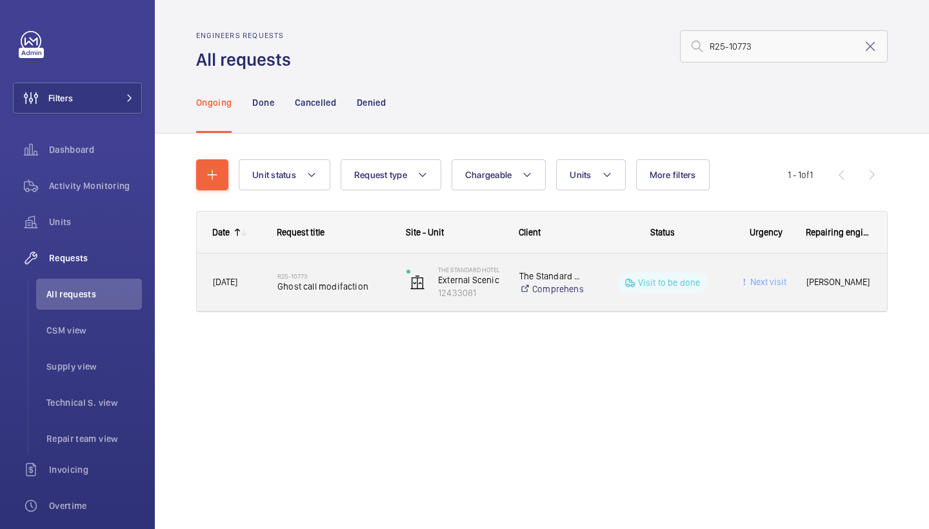
click at [317, 290] on span "Ghost call modifaction" at bounding box center [333, 286] width 112 height 13
